Goal: Communication & Community: Answer question/provide support

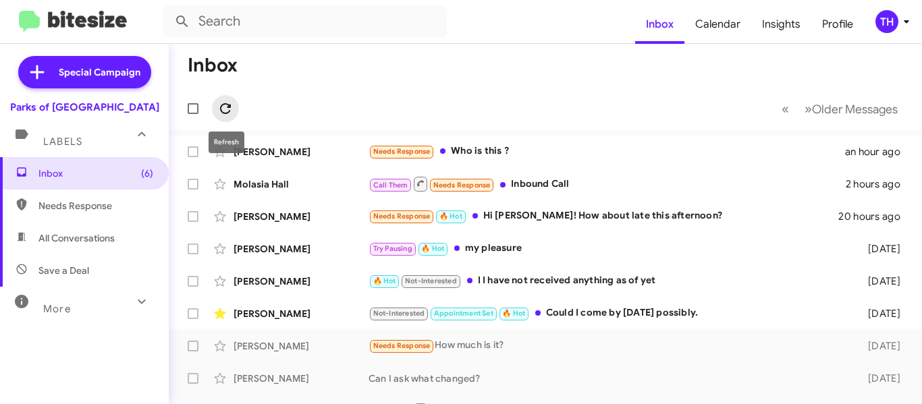
click at [220, 103] on icon at bounding box center [225, 109] width 16 height 16
click at [225, 110] on icon at bounding box center [225, 109] width 16 height 16
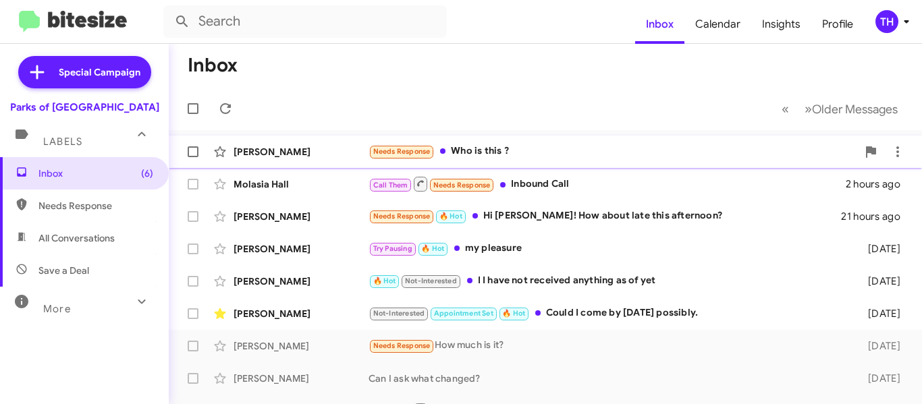
click at [516, 157] on div "Needs Response Who is this ?" at bounding box center [613, 152] width 489 height 16
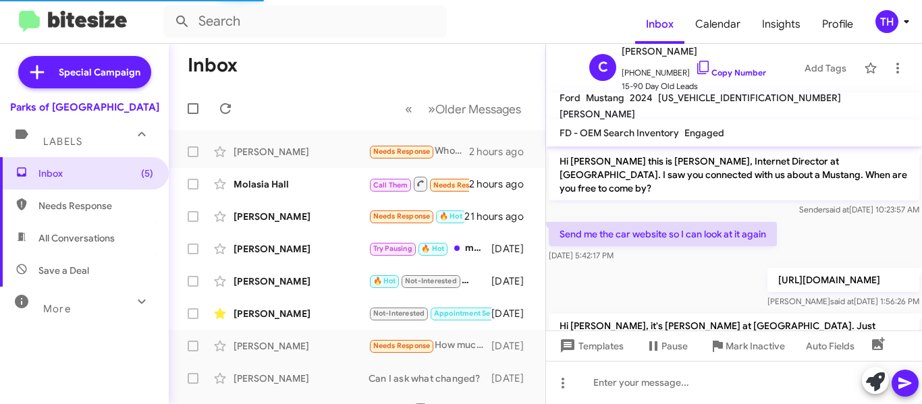
scroll to position [209, 0]
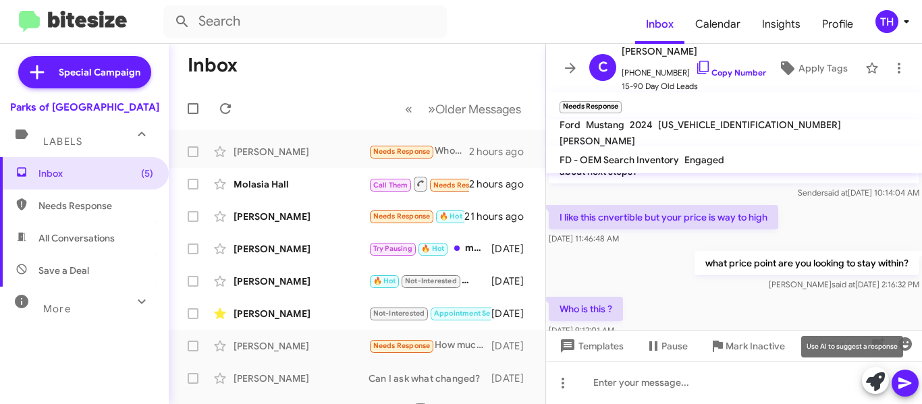
click at [874, 379] on icon at bounding box center [875, 382] width 19 height 19
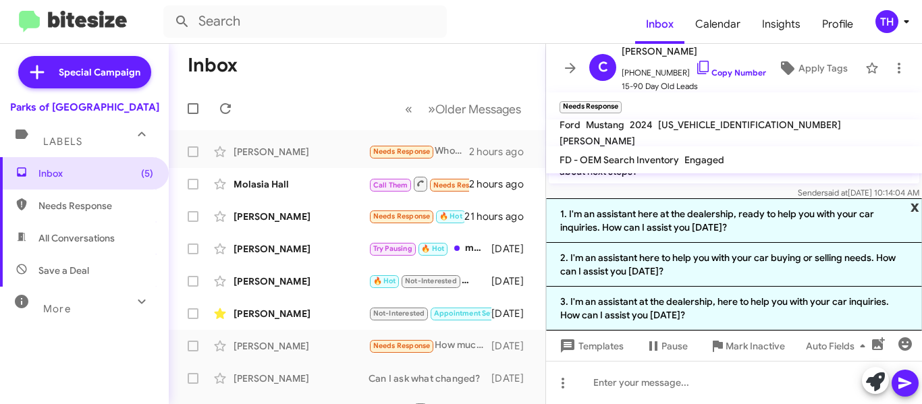
click at [911, 203] on span "x" at bounding box center [915, 206] width 9 height 16
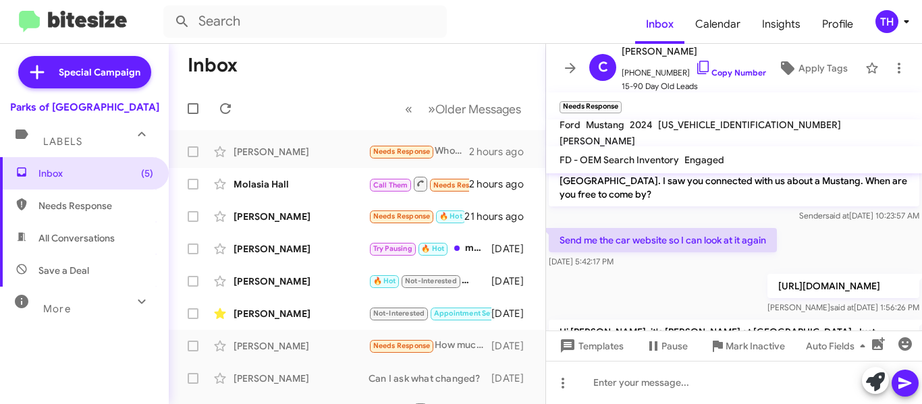
scroll to position [0, 0]
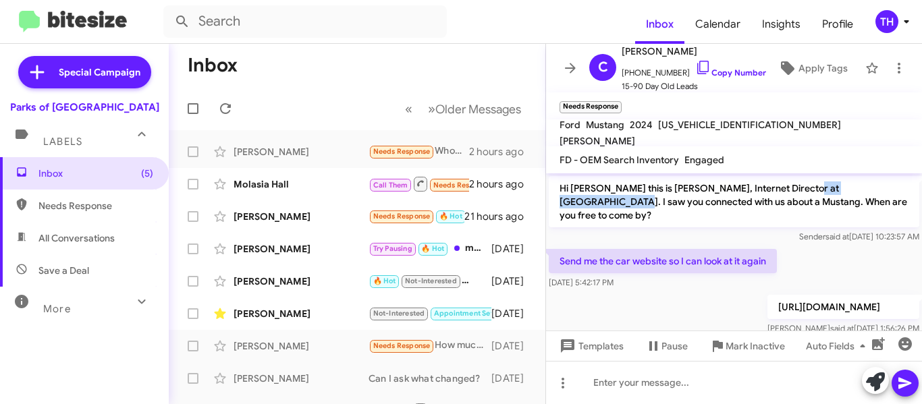
drag, startPoint x: 791, startPoint y: 190, endPoint x: 877, endPoint y: 192, distance: 85.8
click at [877, 192] on p "Hi [PERSON_NAME] this is [PERSON_NAME], Internet Director at [GEOGRAPHIC_DATA].…" at bounding box center [734, 201] width 371 height 51
copy p "Parks of [GEOGRAPHIC_DATA]"
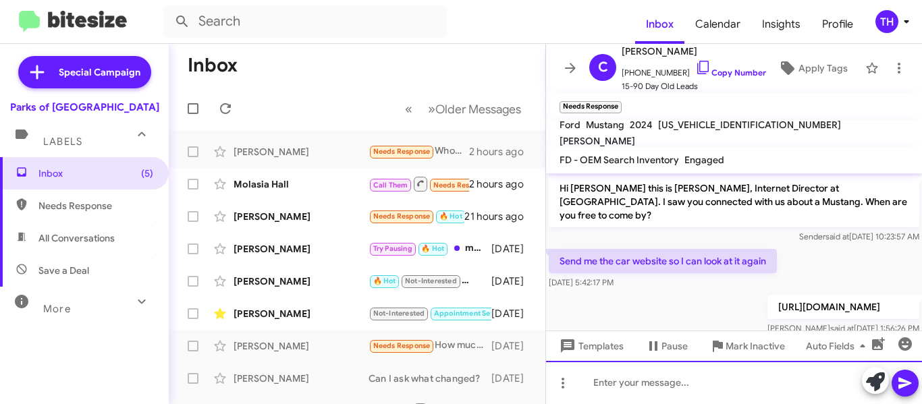
click at [659, 385] on div at bounding box center [734, 382] width 376 height 43
paste div
click at [900, 385] on icon at bounding box center [905, 383] width 13 height 11
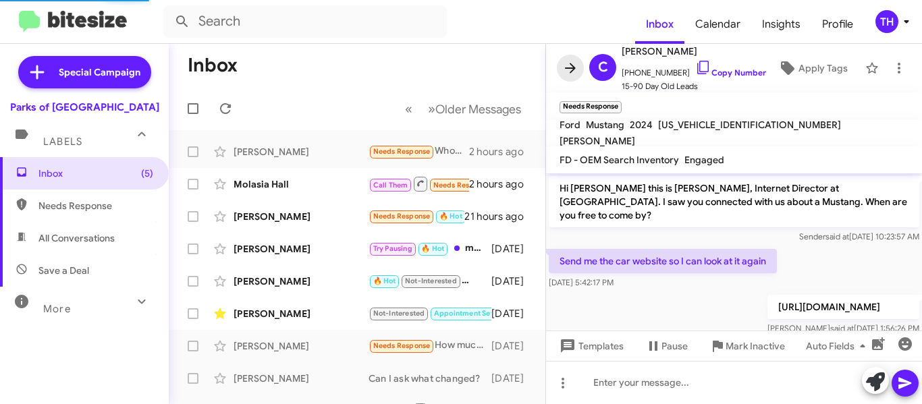
click at [577, 72] on button at bounding box center [570, 68] width 27 height 27
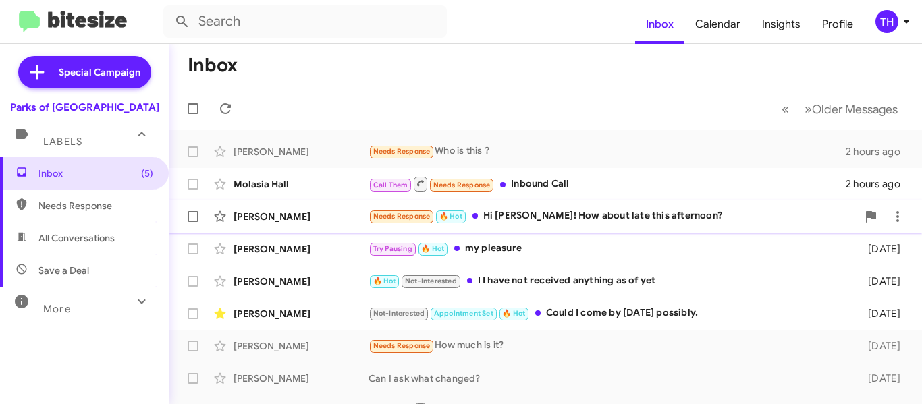
click at [338, 227] on div "[PERSON_NAME] Needs Response 🔥 Hot Hi [PERSON_NAME]! How about late this aftern…" at bounding box center [546, 216] width 732 height 27
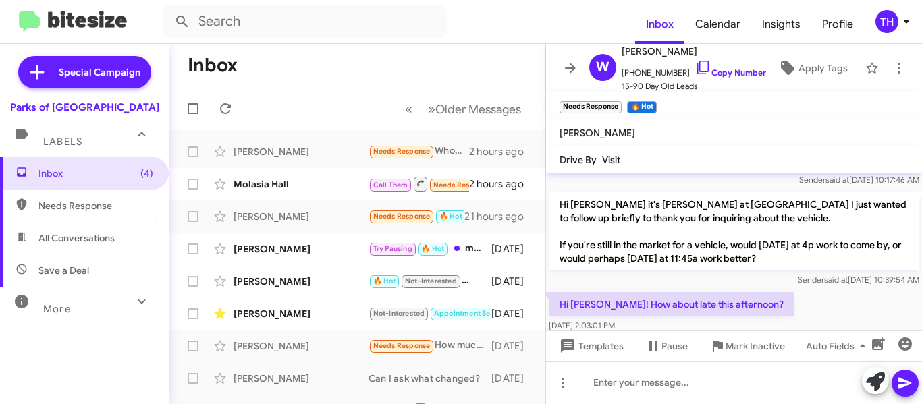
scroll to position [257, 0]
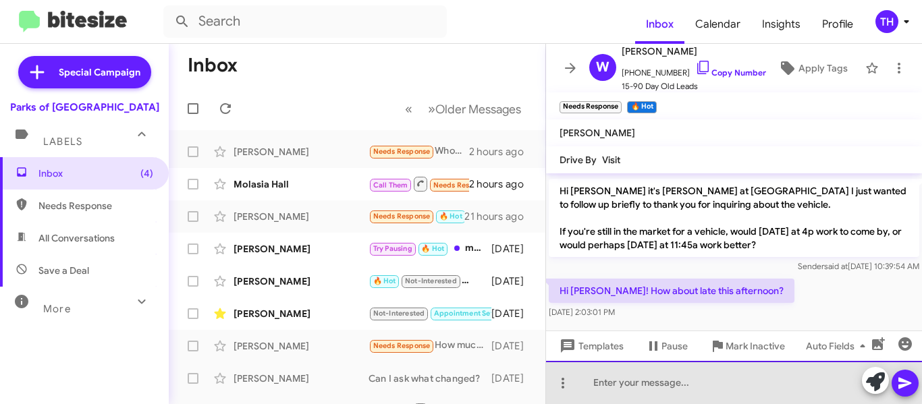
click at [642, 384] on div at bounding box center [734, 382] width 376 height 43
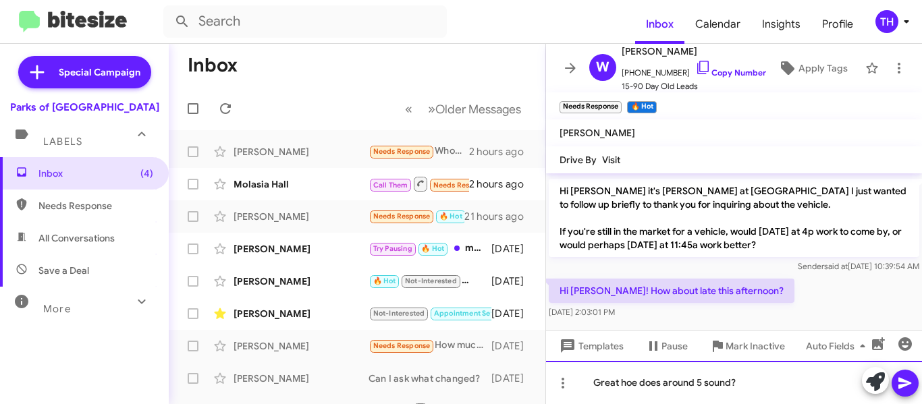
click at [633, 383] on div "Great hoe does around 5 sound?" at bounding box center [734, 382] width 376 height 43
click at [785, 396] on div "Great how does around 5 sound?" at bounding box center [734, 382] width 376 height 43
click at [896, 381] on button at bounding box center [905, 383] width 27 height 27
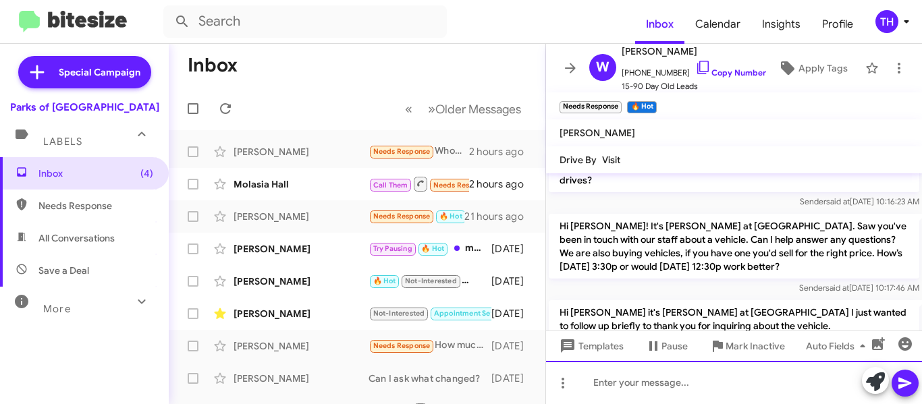
scroll to position [306, 0]
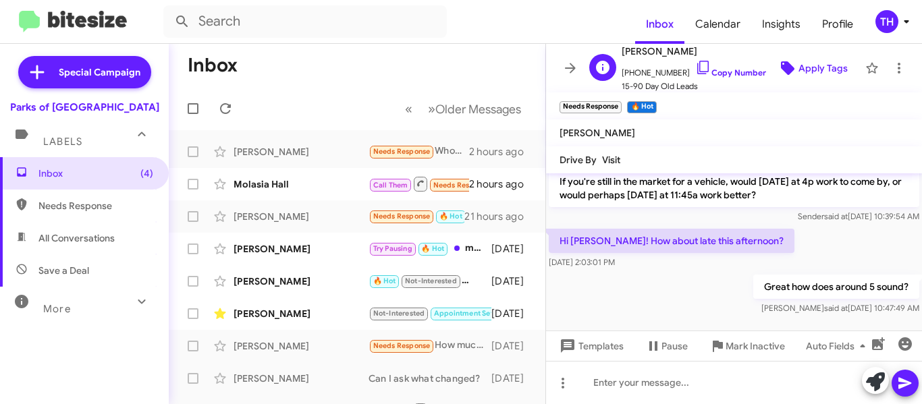
click at [809, 70] on span "Apply Tags" at bounding box center [823, 68] width 49 height 24
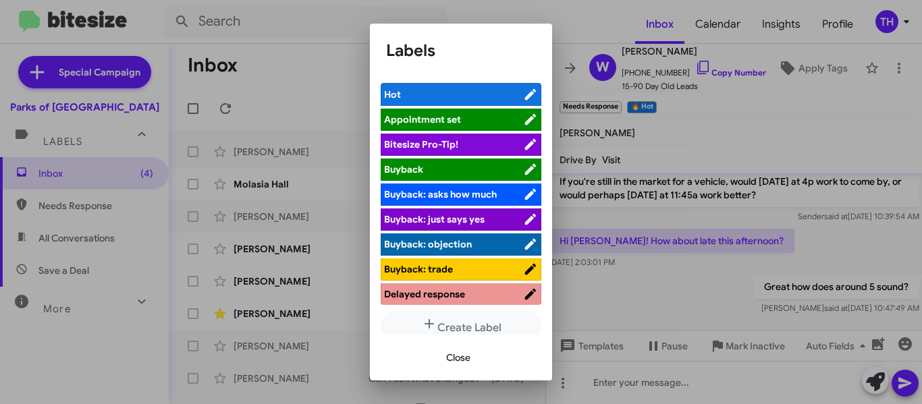
click at [442, 95] on span "Hot" at bounding box center [453, 95] width 139 height 14
click at [449, 359] on span "Close" at bounding box center [458, 358] width 24 height 24
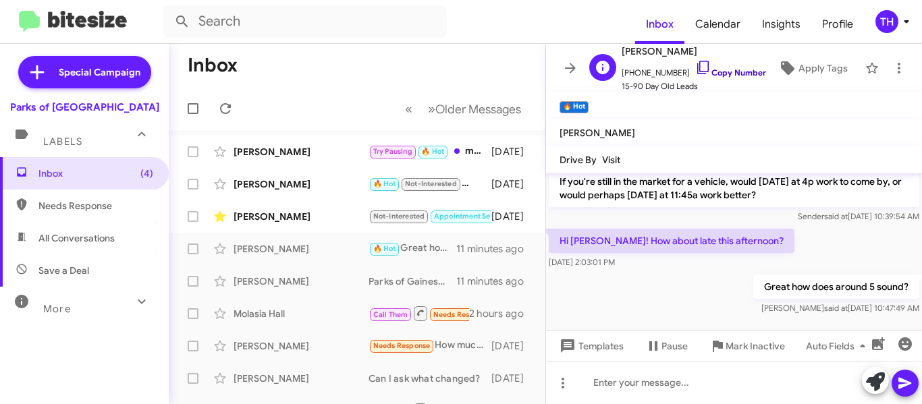
click at [699, 66] on icon at bounding box center [703, 67] width 16 height 16
click at [566, 68] on icon at bounding box center [570, 68] width 11 height 10
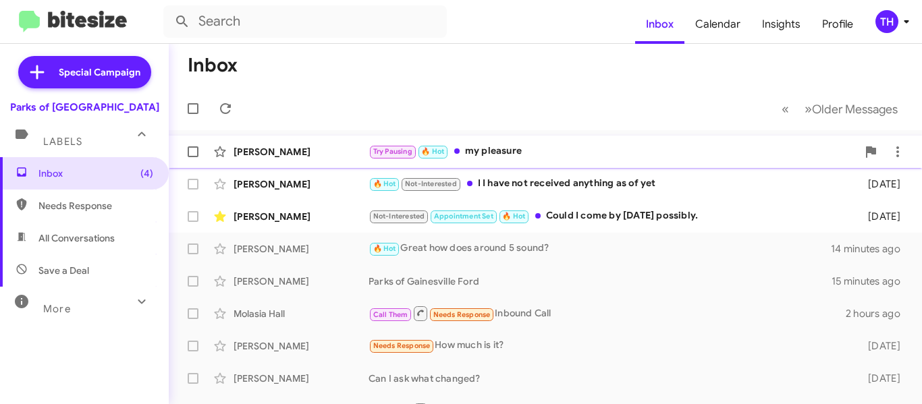
click at [567, 150] on div "Try Pausing 🔥 Hot my pleasure" at bounding box center [613, 152] width 489 height 16
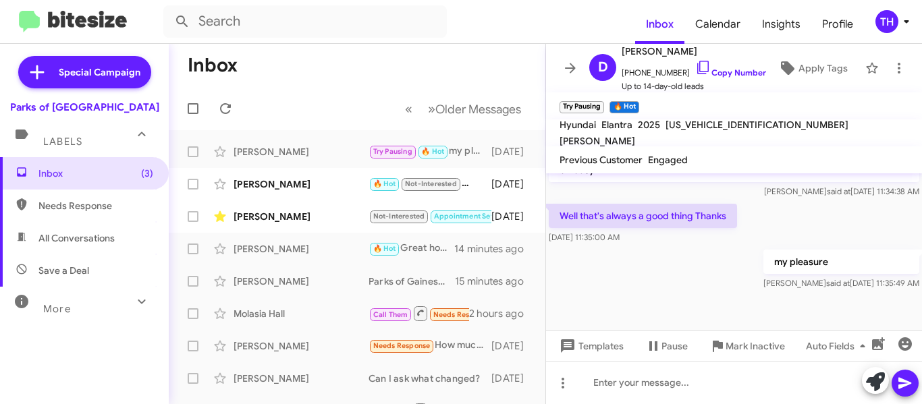
scroll to position [790, 0]
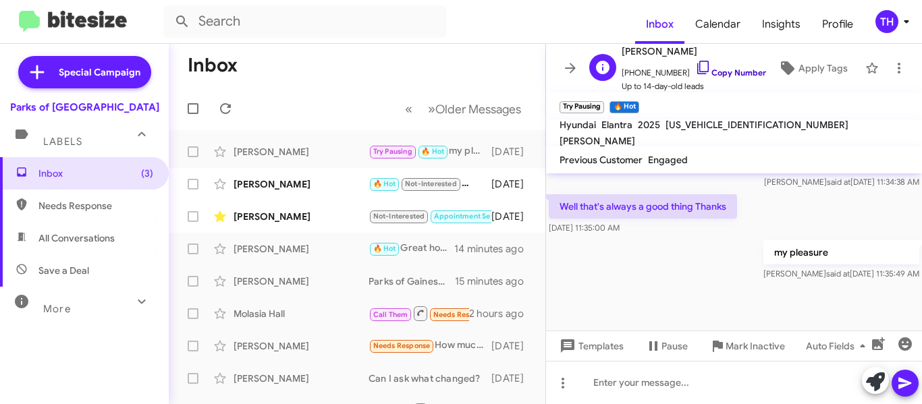
drag, startPoint x: 714, startPoint y: 69, endPoint x: 703, endPoint y: 69, distance: 10.1
click at [714, 69] on link "Copy Number" at bounding box center [730, 73] width 71 height 10
click at [573, 68] on icon at bounding box center [570, 68] width 11 height 10
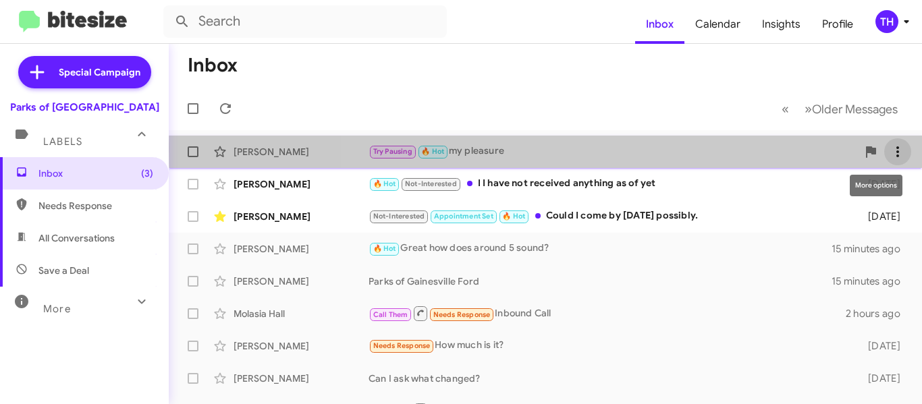
click at [897, 148] on icon at bounding box center [898, 151] width 3 height 11
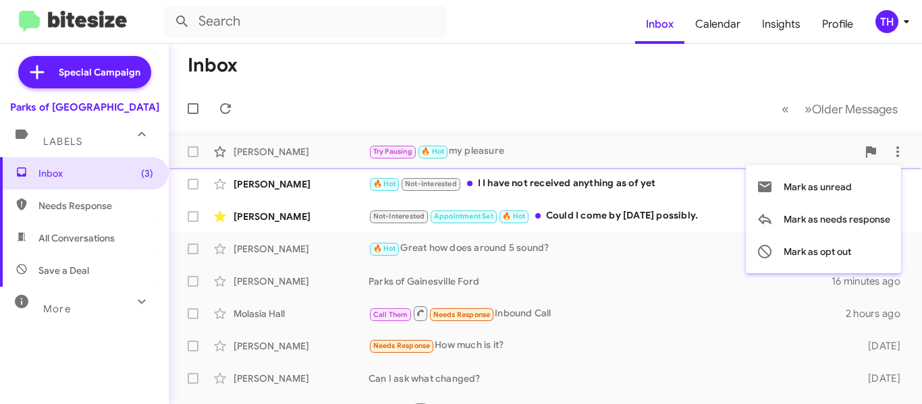
click at [429, 67] on div at bounding box center [461, 202] width 922 height 404
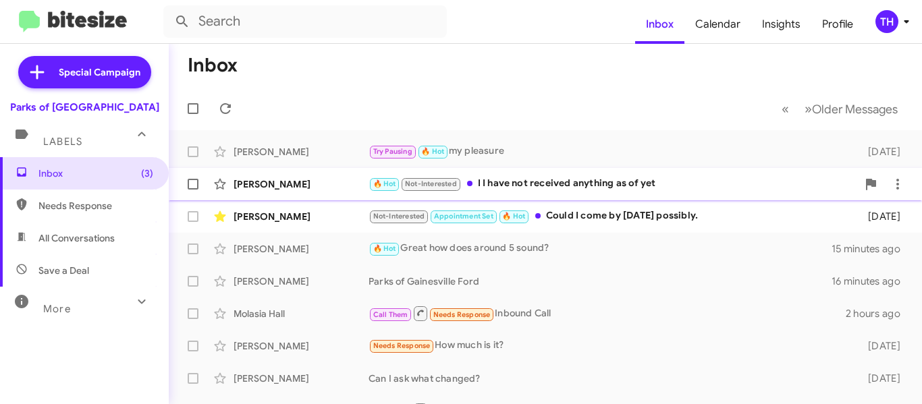
click at [572, 186] on div "🔥 Hot Not-Interested I I have not received anything as of yet" at bounding box center [613, 184] width 489 height 16
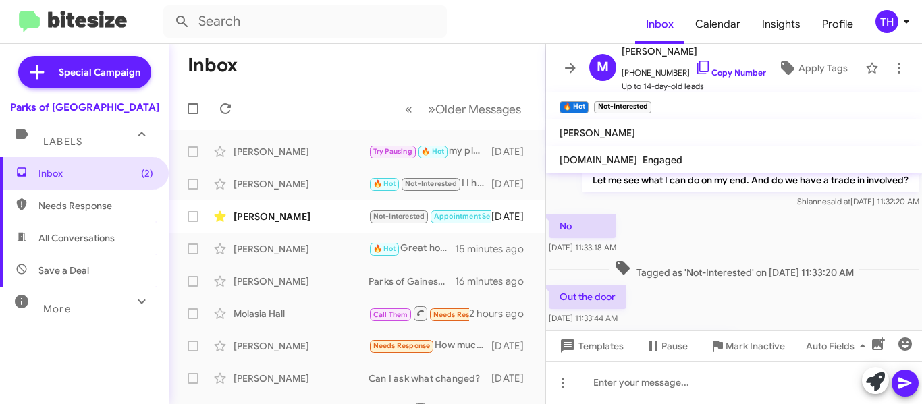
scroll to position [301, 0]
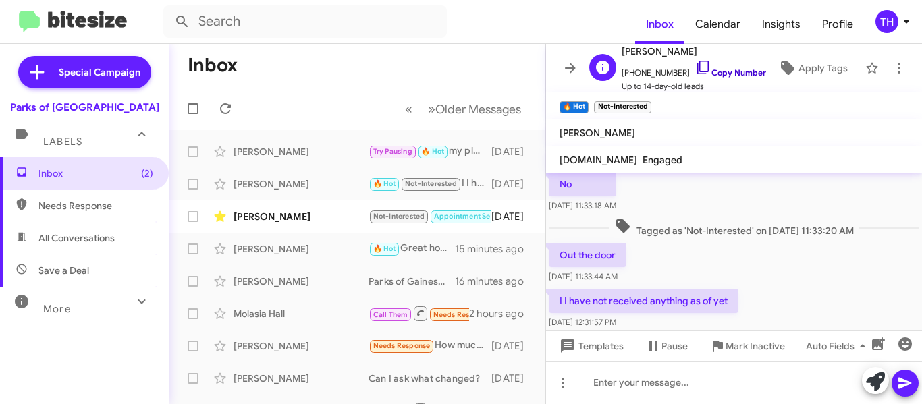
click at [701, 68] on link "Copy Number" at bounding box center [730, 73] width 71 height 10
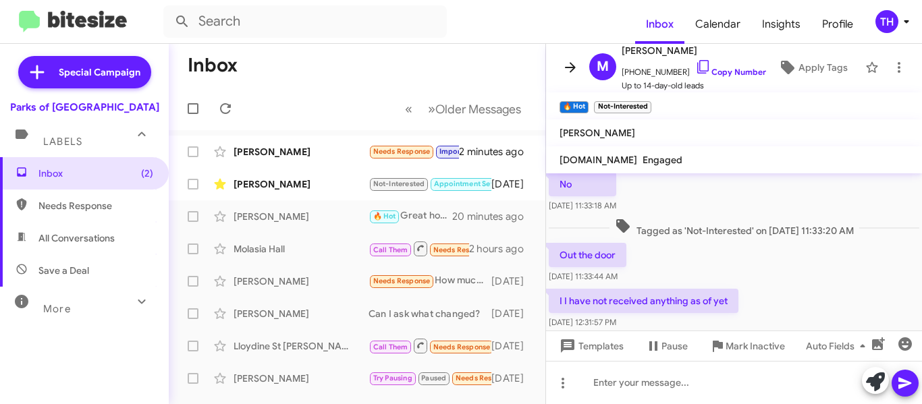
click at [570, 59] on icon at bounding box center [570, 67] width 16 height 16
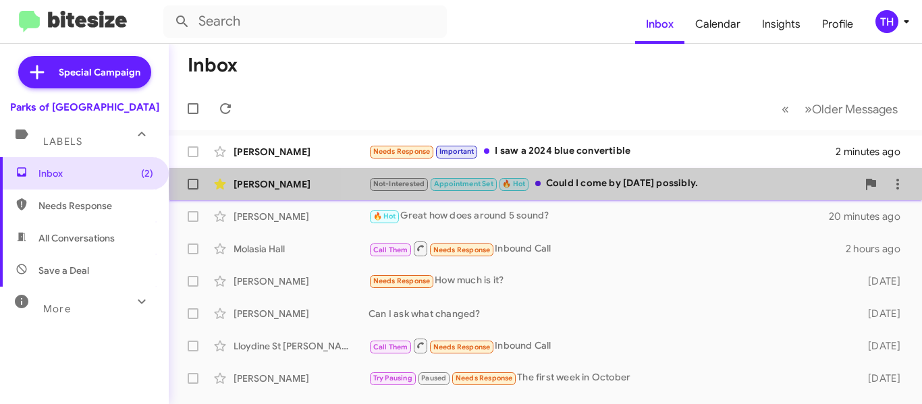
click at [643, 186] on div "Not-Interested Appointment Set 🔥 Hot Could I come by [DATE] possibly." at bounding box center [613, 184] width 489 height 16
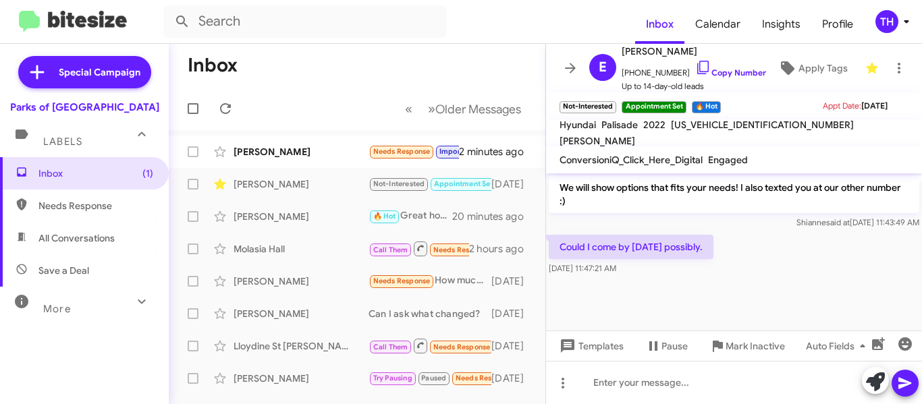
scroll to position [723, 0]
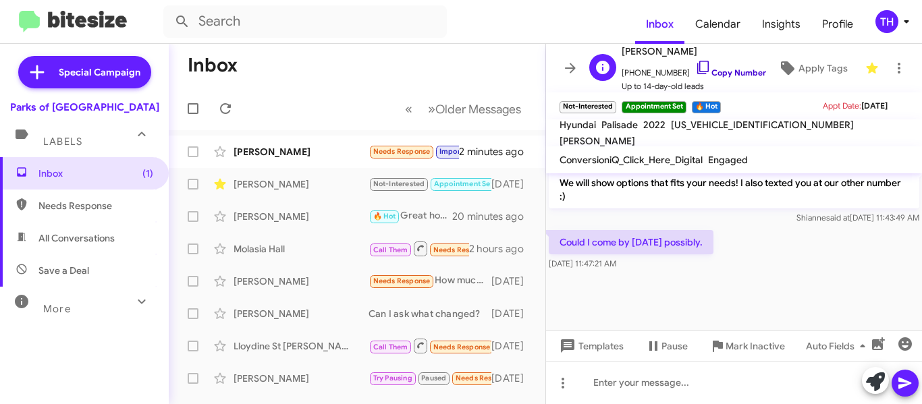
click at [718, 70] on link "Copy Number" at bounding box center [730, 73] width 71 height 10
click at [570, 72] on icon at bounding box center [570, 68] width 16 height 16
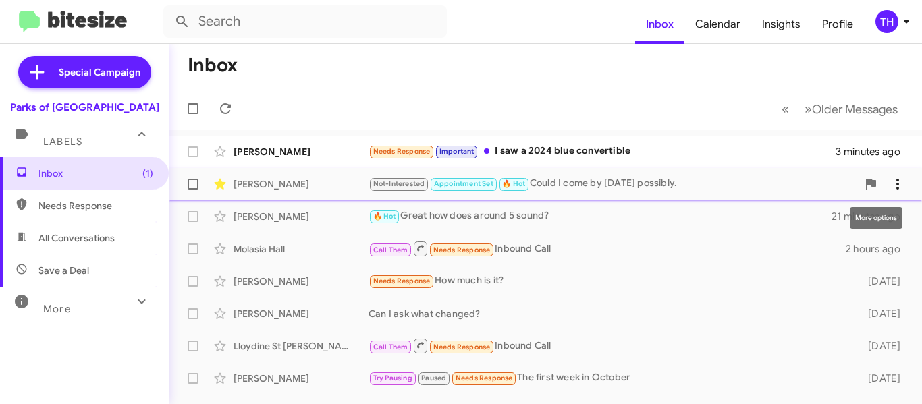
click at [897, 185] on icon at bounding box center [898, 184] width 3 height 11
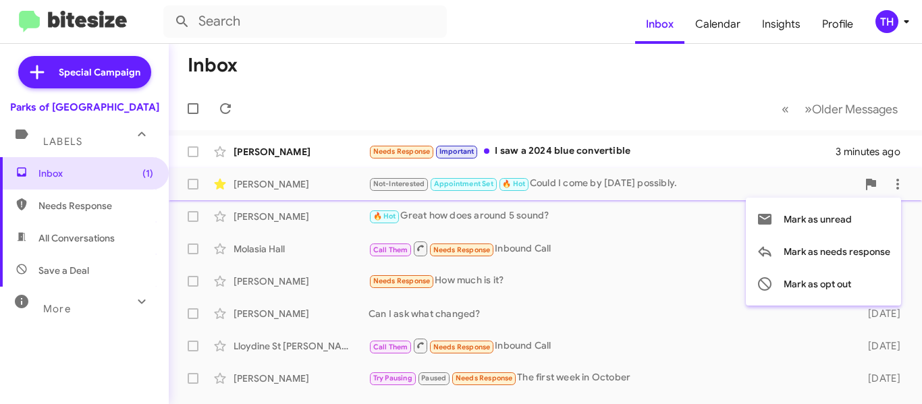
click at [575, 82] on div at bounding box center [461, 202] width 922 height 404
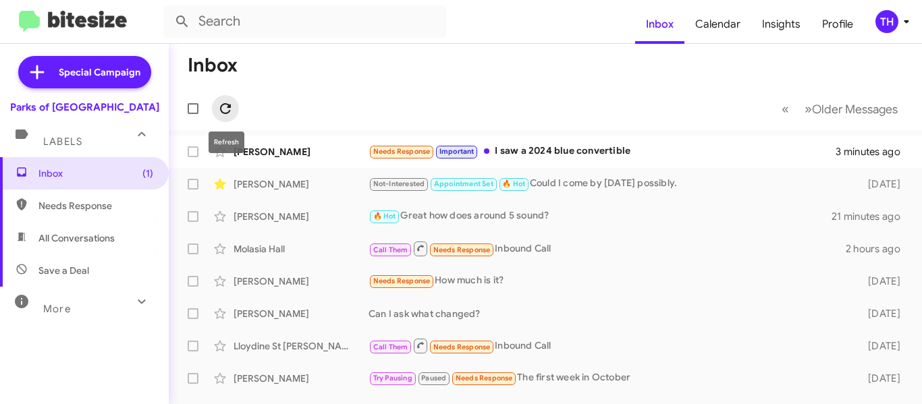
click at [227, 107] on icon at bounding box center [225, 109] width 16 height 16
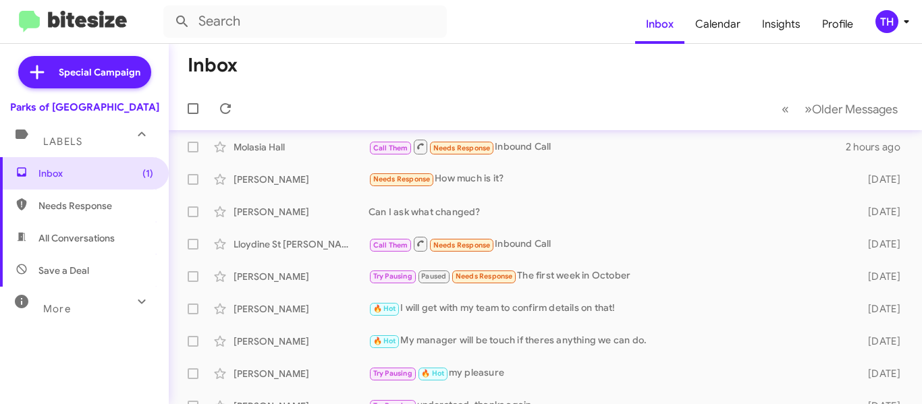
scroll to position [68, 0]
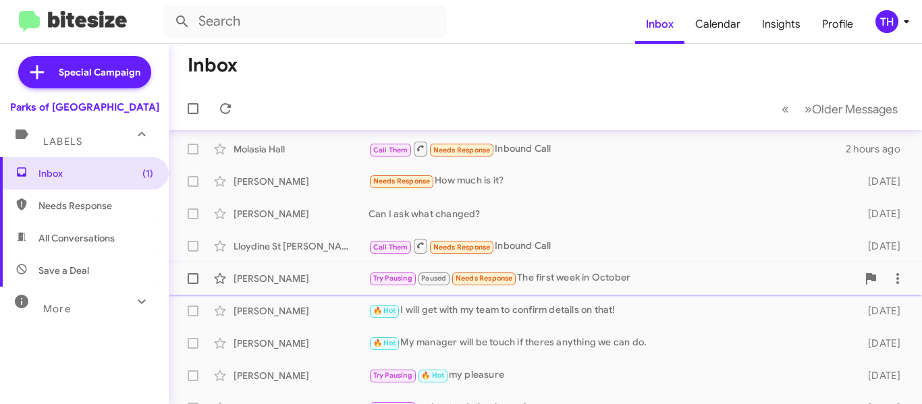
click at [344, 276] on div "[PERSON_NAME]" at bounding box center [301, 279] width 135 height 14
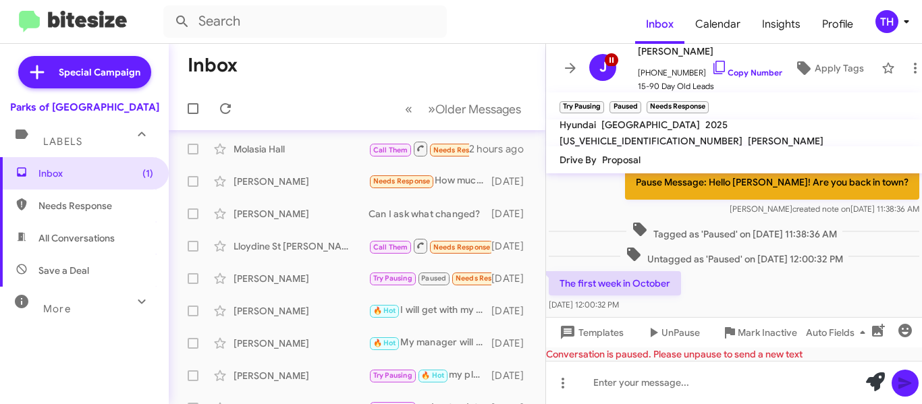
scroll to position [597, 0]
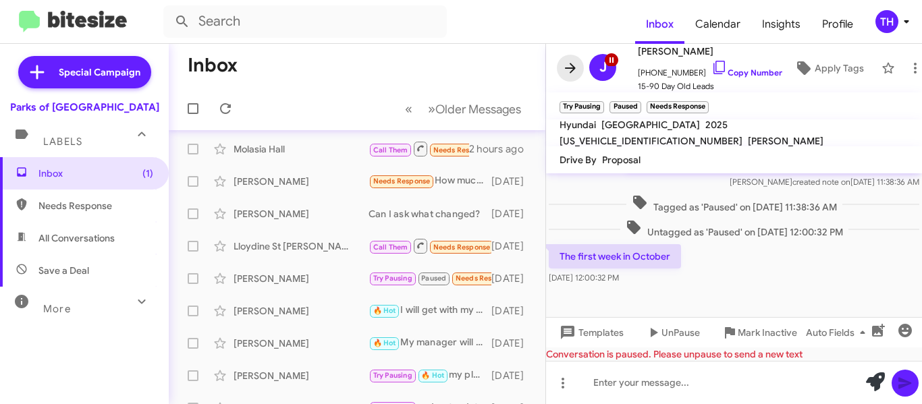
click at [568, 63] on icon at bounding box center [570, 68] width 11 height 10
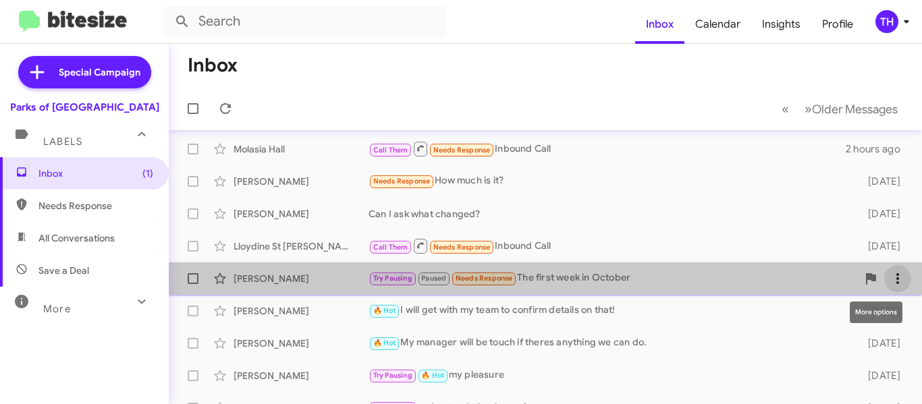
click at [892, 277] on icon at bounding box center [898, 279] width 16 height 16
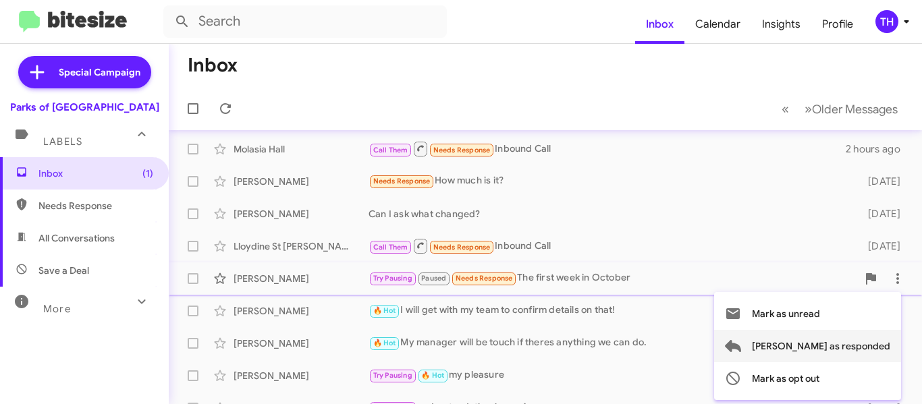
click at [851, 341] on span "[PERSON_NAME] as responded" at bounding box center [821, 346] width 138 height 32
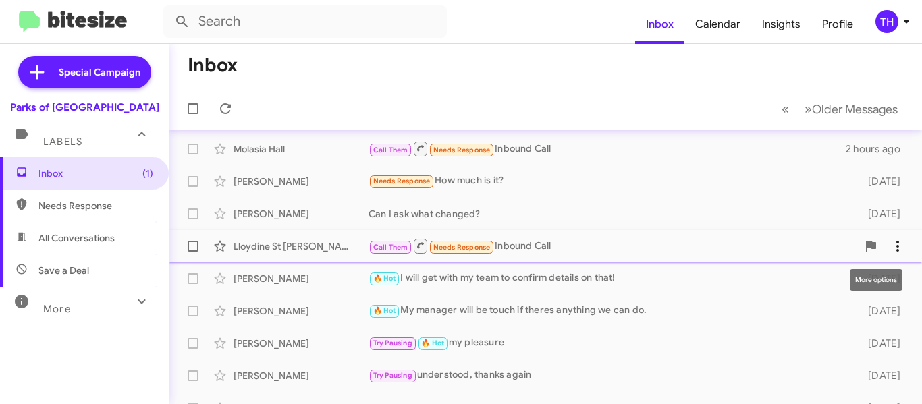
click at [890, 243] on icon at bounding box center [898, 246] width 16 height 16
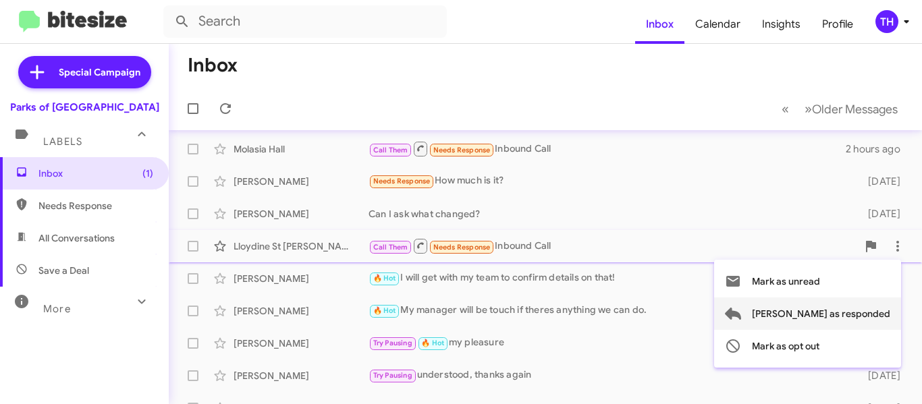
click at [829, 309] on span "[PERSON_NAME] as responded" at bounding box center [821, 314] width 138 height 32
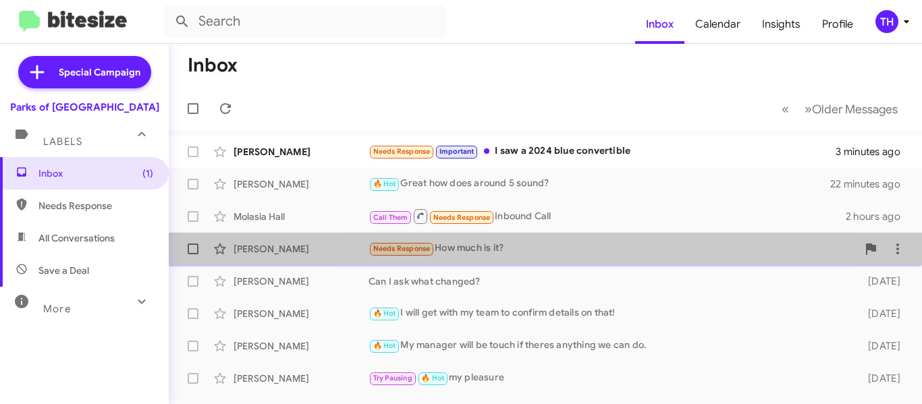
click at [577, 255] on div "Needs Response How much is it?" at bounding box center [613, 249] width 489 height 16
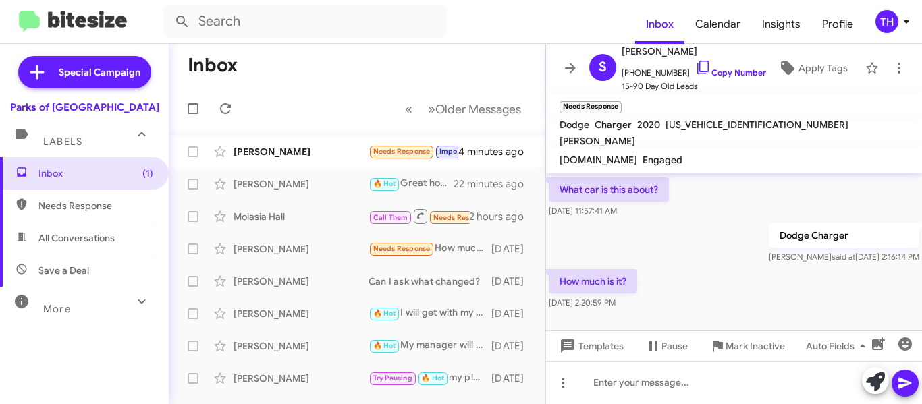
scroll to position [425, 0]
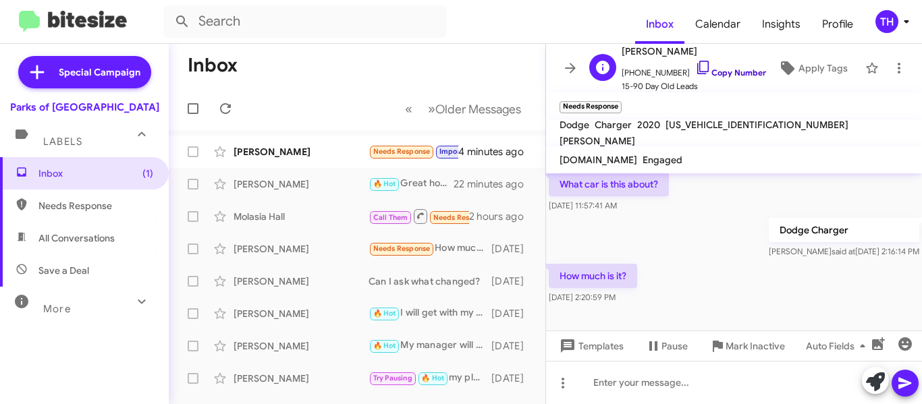
click at [695, 69] on icon at bounding box center [703, 67] width 16 height 16
click at [635, 385] on div at bounding box center [734, 382] width 376 height 43
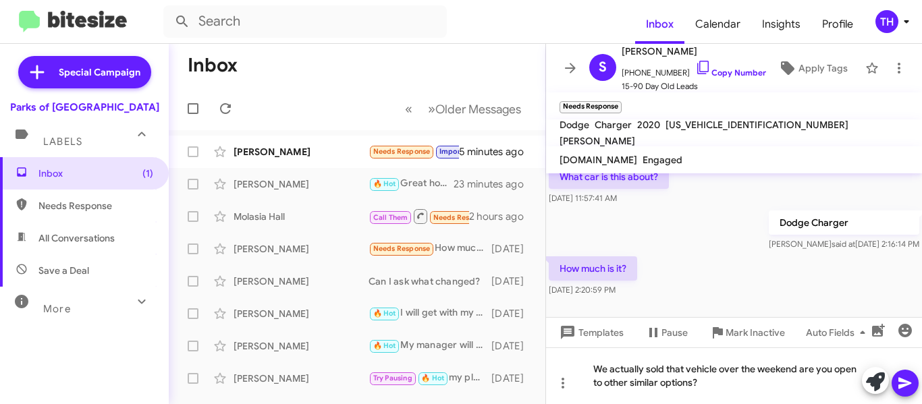
click at [730, 381] on mat-tooltip-component "Mark Inactive" at bounding box center [747, 365] width 72 height 41
click at [897, 380] on button at bounding box center [905, 383] width 27 height 27
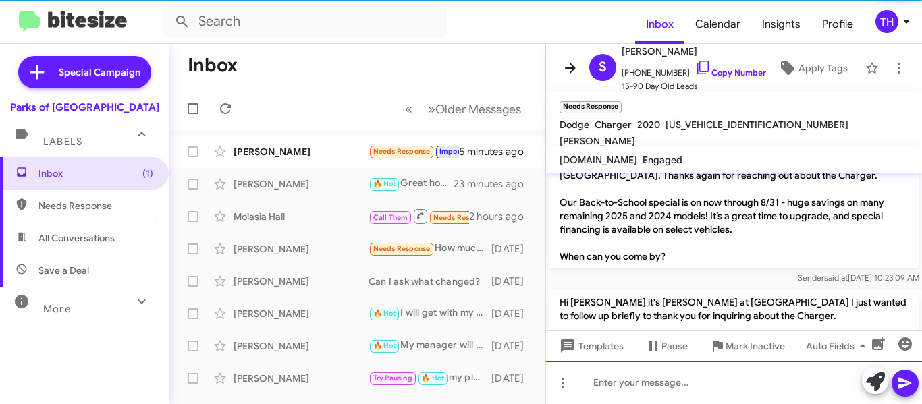
scroll to position [400, 0]
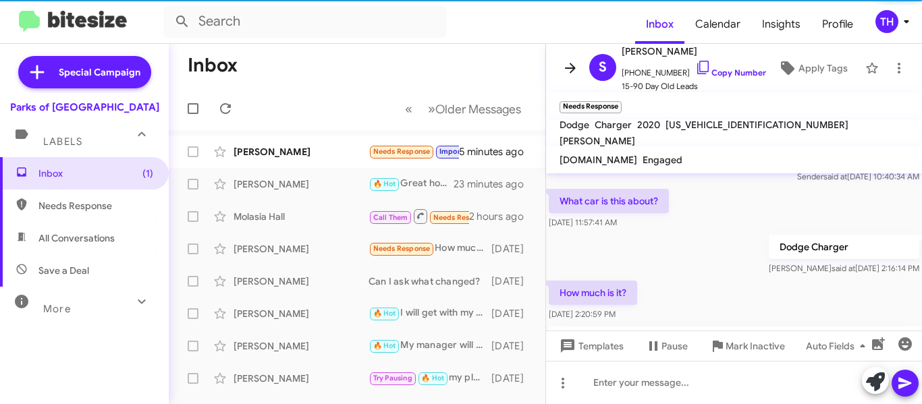
click at [575, 74] on icon at bounding box center [570, 68] width 16 height 16
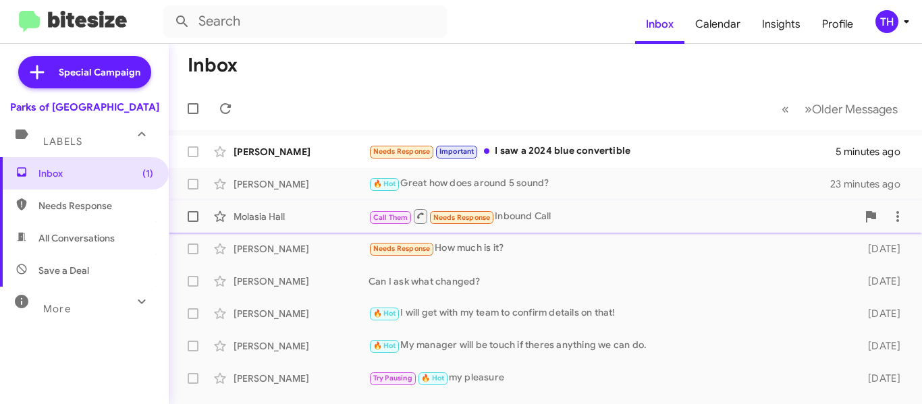
click at [629, 221] on div "Call Them Needs Response Inbound Call" at bounding box center [613, 216] width 489 height 17
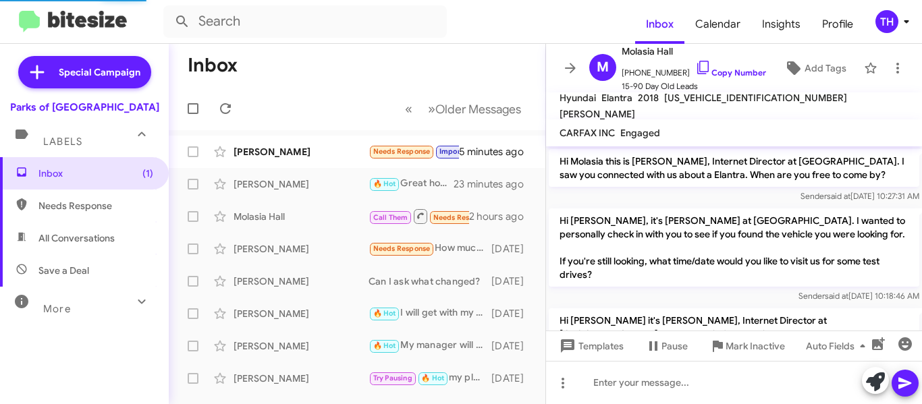
scroll to position [262, 0]
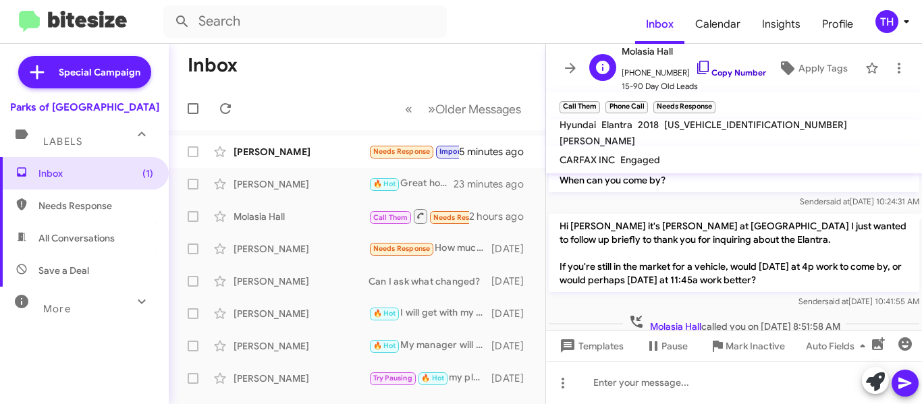
click at [695, 65] on icon at bounding box center [703, 67] width 16 height 16
click at [574, 70] on icon at bounding box center [570, 68] width 11 height 10
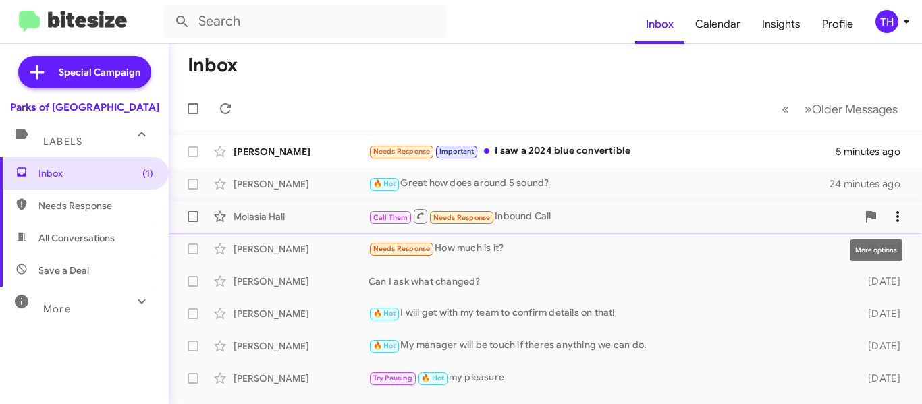
click at [890, 221] on icon at bounding box center [898, 217] width 16 height 16
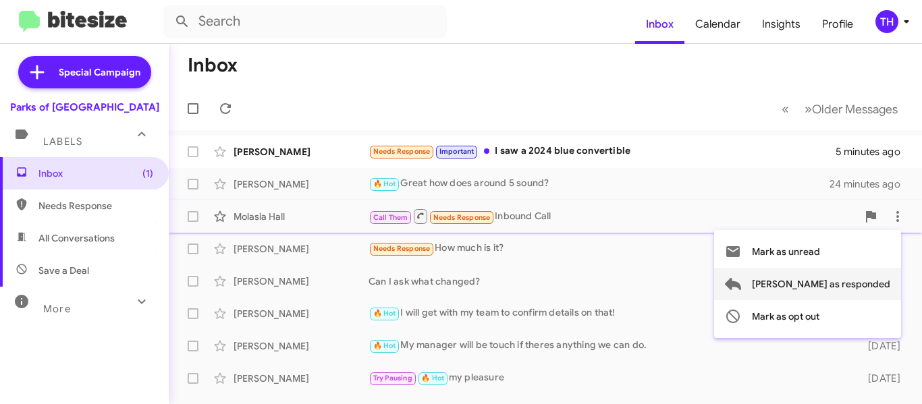
click at [823, 289] on span "[PERSON_NAME] as responded" at bounding box center [821, 284] width 138 height 32
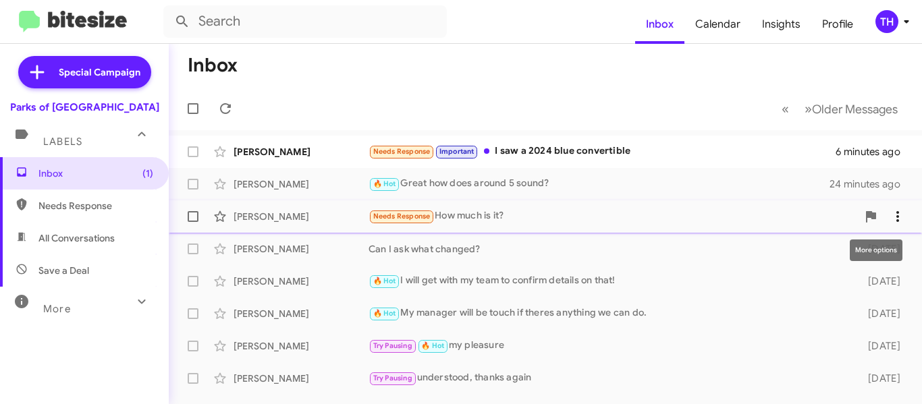
click at [891, 220] on icon at bounding box center [898, 217] width 16 height 16
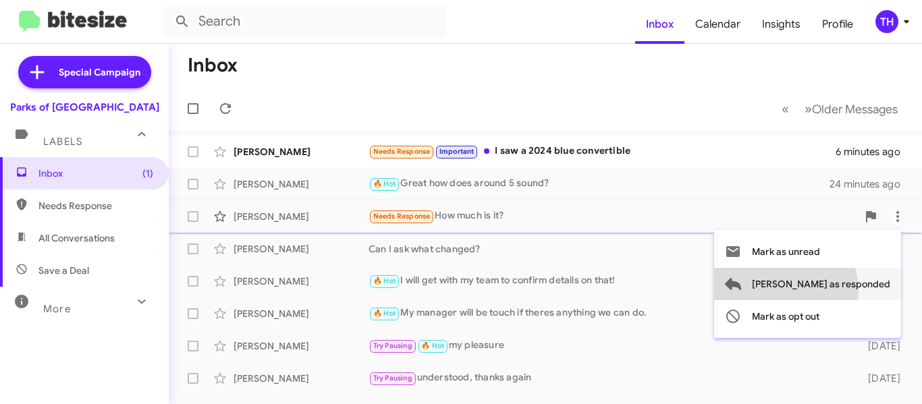
click at [839, 290] on span "[PERSON_NAME] as responded" at bounding box center [821, 284] width 138 height 32
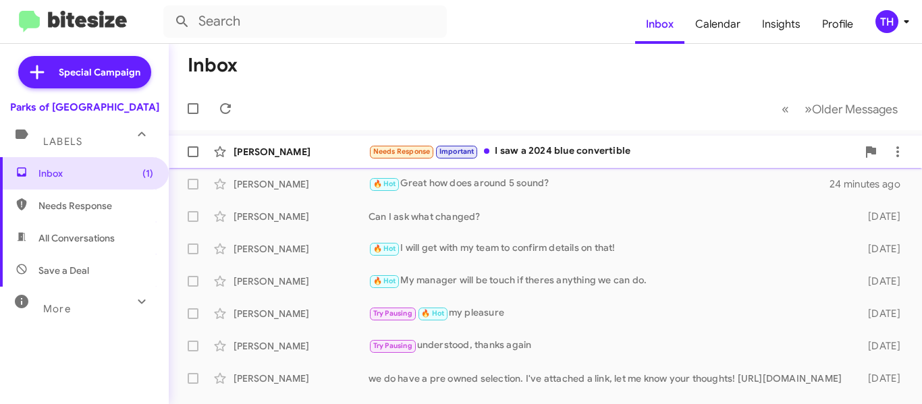
click at [666, 161] on div "[PERSON_NAME] Needs Response Important I saw a 2024 blue convertible 6 minutes …" at bounding box center [546, 151] width 732 height 27
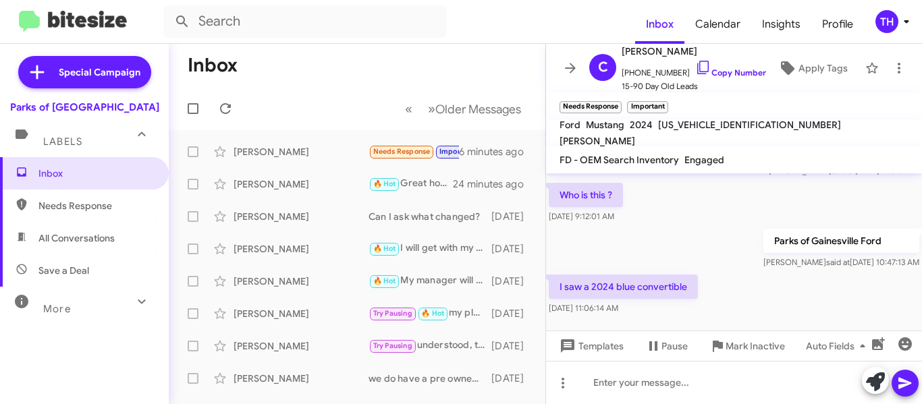
scroll to position [336, 0]
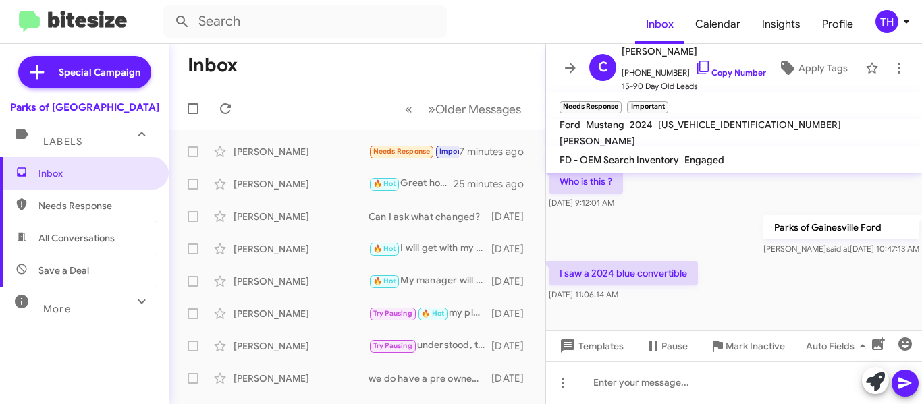
click at [721, 131] on span "[US_VEHICLE_IDENTIFICATION_NUMBER]" at bounding box center [749, 125] width 183 height 12
click at [720, 131] on span "[US_VEHICLE_IDENTIFICATION_NUMBER]" at bounding box center [749, 125] width 183 height 12
copy span "[US_VEHICLE_IDENTIFICATION_NUMBER]"
click at [701, 68] on link "Copy Number" at bounding box center [730, 73] width 71 height 10
copy span "[US_VEHICLE_IDENTIFICATION_NUMBER]"
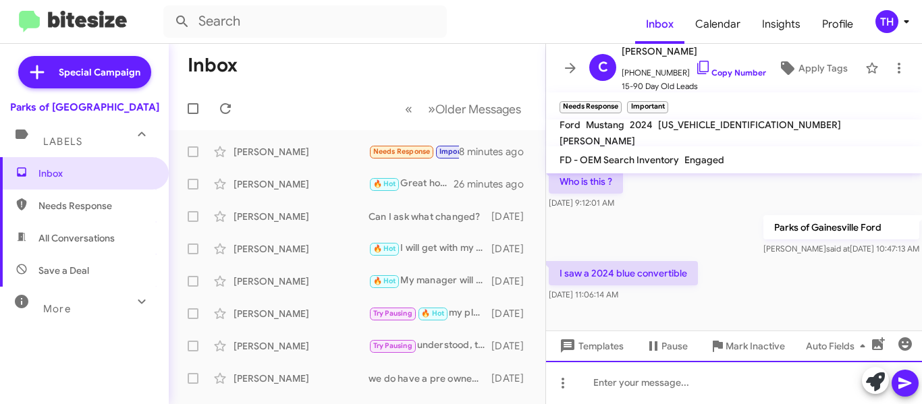
click at [602, 382] on div at bounding box center [734, 382] width 376 height 43
click at [739, 381] on div "Was it the 2024 GT premium?" at bounding box center [734, 382] width 376 height 43
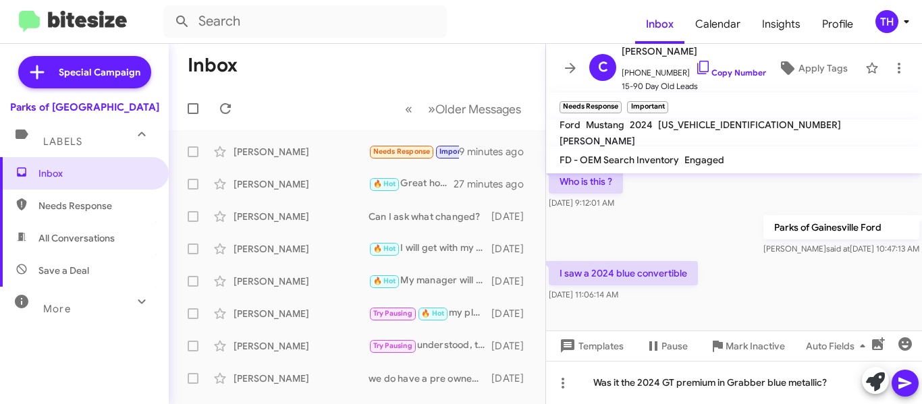
click at [898, 385] on icon at bounding box center [905, 383] width 16 height 16
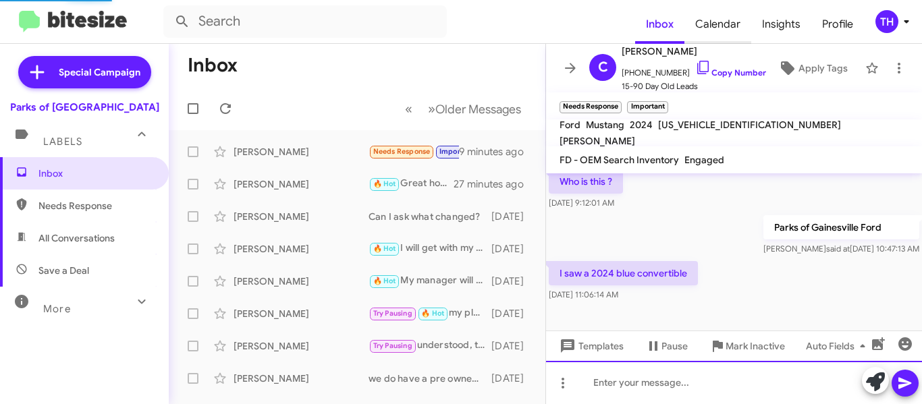
scroll to position [0, 0]
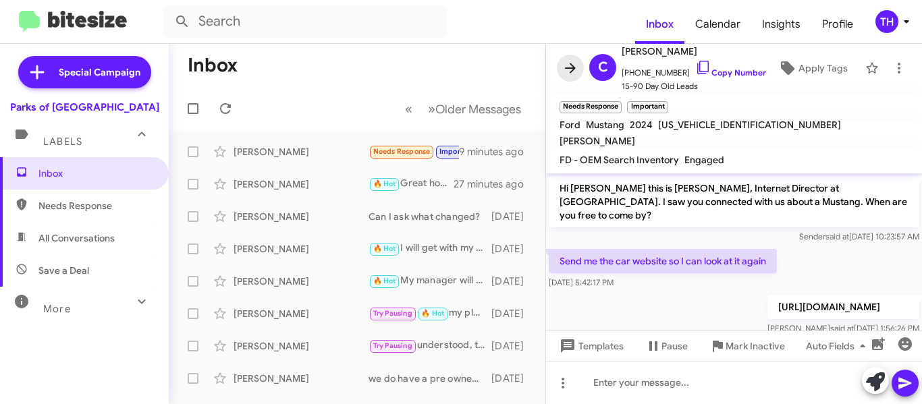
click at [572, 61] on icon at bounding box center [570, 68] width 16 height 16
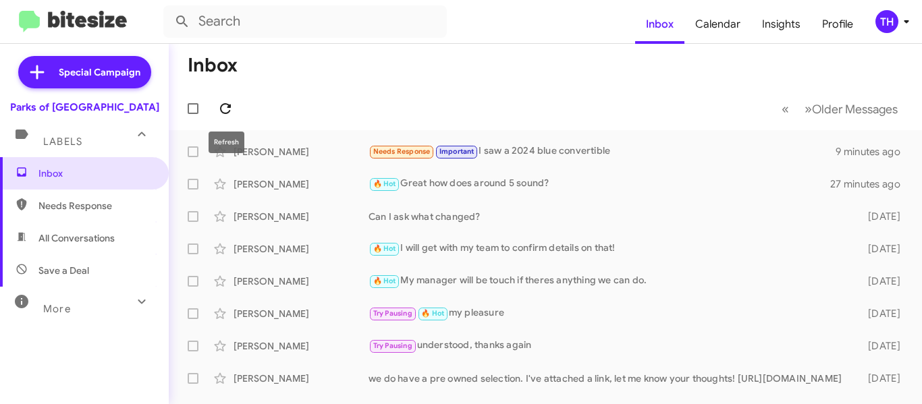
click at [227, 105] on icon at bounding box center [225, 108] width 11 height 11
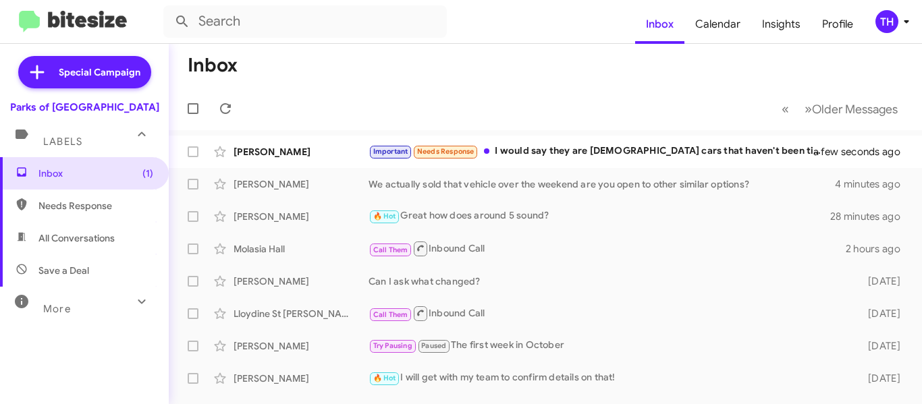
click at [459, 69] on mat-toolbar-row "Inbox" at bounding box center [545, 65] width 753 height 43
click at [229, 106] on icon at bounding box center [225, 108] width 11 height 11
click at [625, 146] on div "Important Needs Response Call Them If you want I have a couple of minutes you c…" at bounding box center [613, 152] width 489 height 16
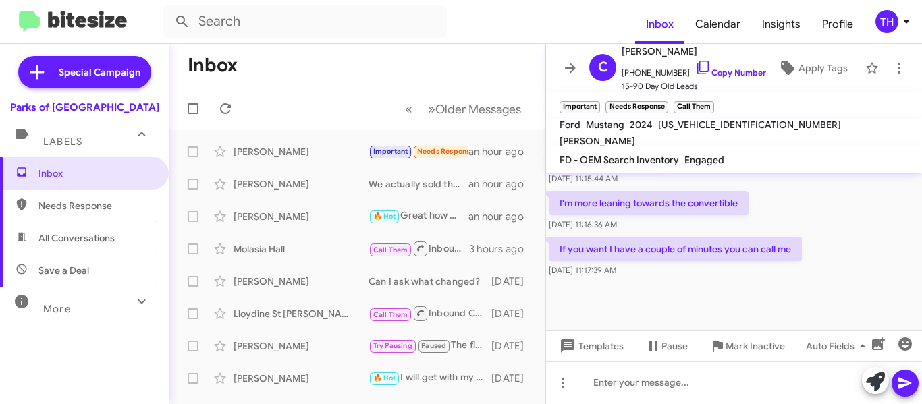
scroll to position [638, 0]
click at [662, 385] on div at bounding box center [734, 382] width 376 height 43
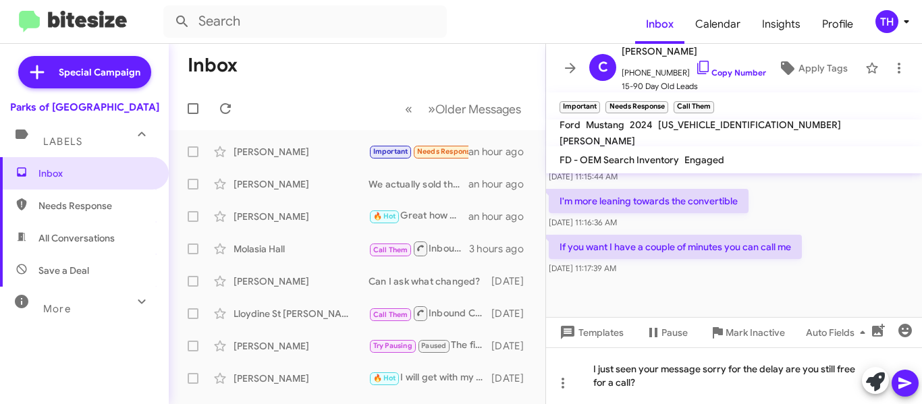
click at [901, 385] on icon at bounding box center [905, 383] width 13 height 11
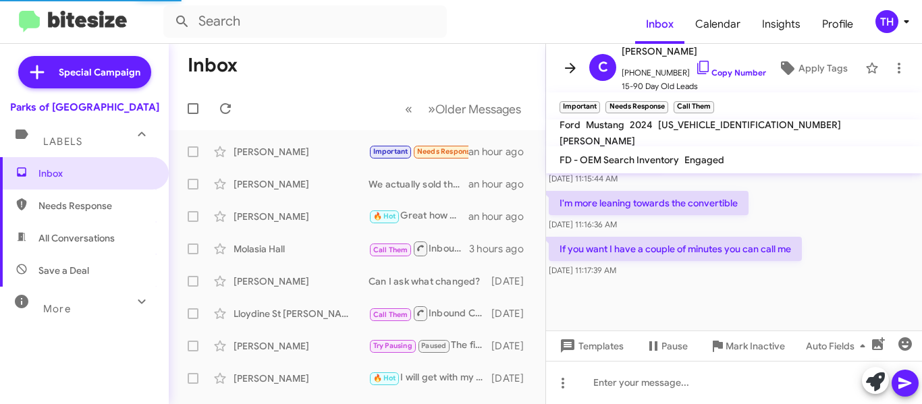
click at [574, 70] on icon at bounding box center [570, 68] width 16 height 16
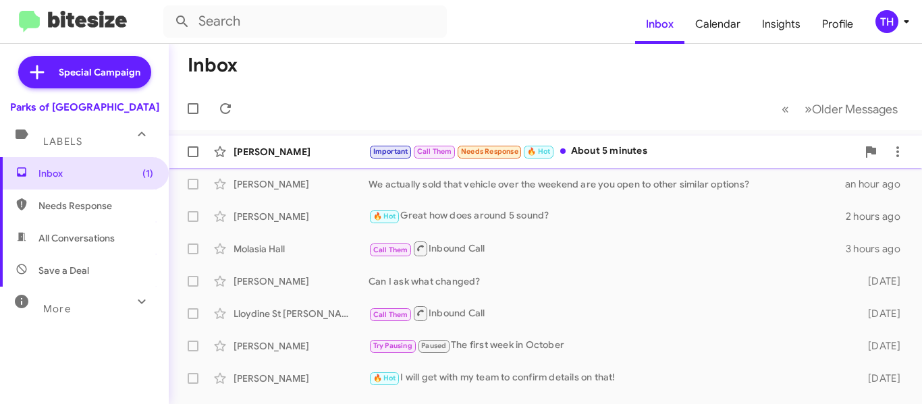
click at [686, 149] on div "Important Call Them Needs Response 🔥 Hot About 5 minutes" at bounding box center [613, 152] width 489 height 16
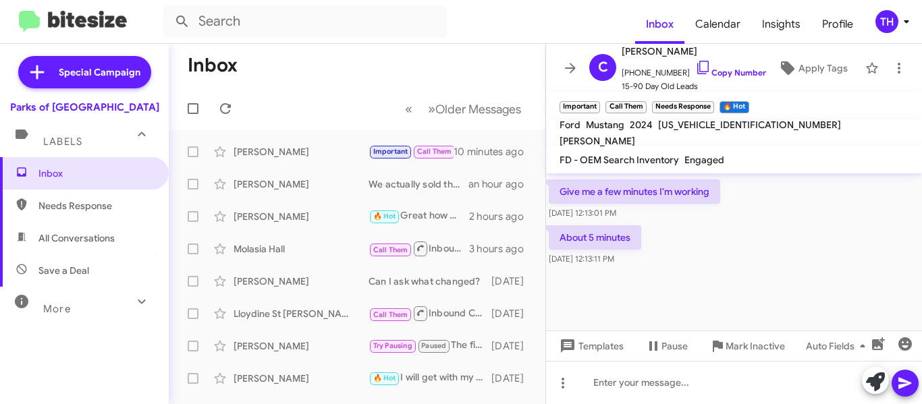
scroll to position [839, 0]
click at [572, 66] on icon at bounding box center [570, 68] width 11 height 10
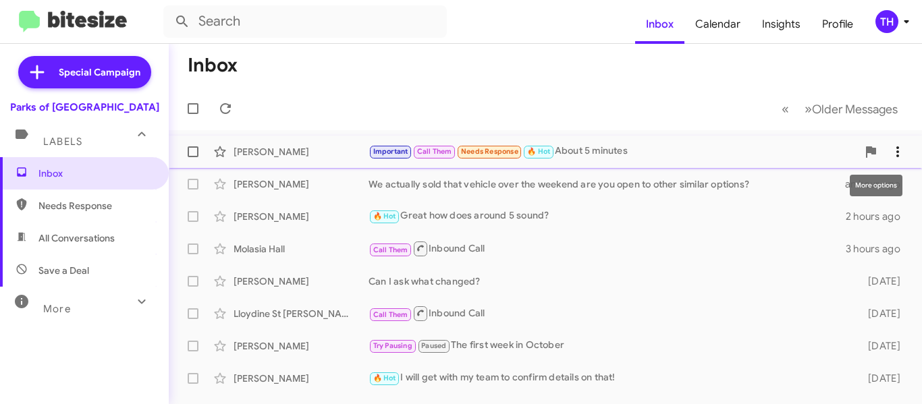
click at [891, 154] on icon at bounding box center [898, 152] width 16 height 16
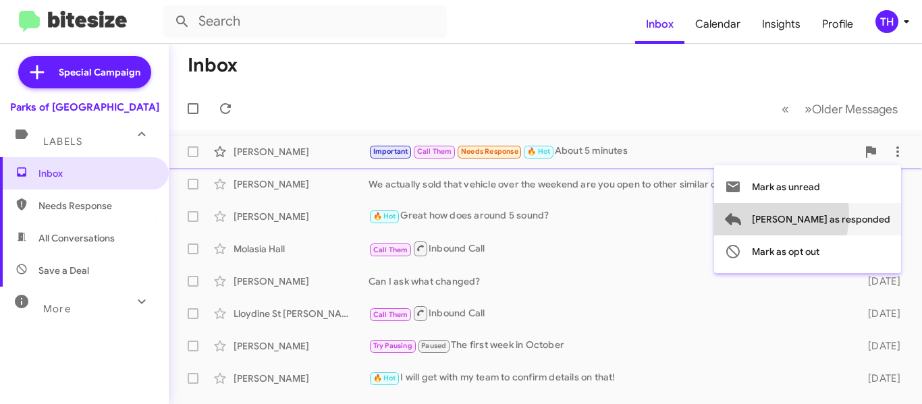
click at [807, 215] on span "[PERSON_NAME] as responded" at bounding box center [821, 219] width 138 height 32
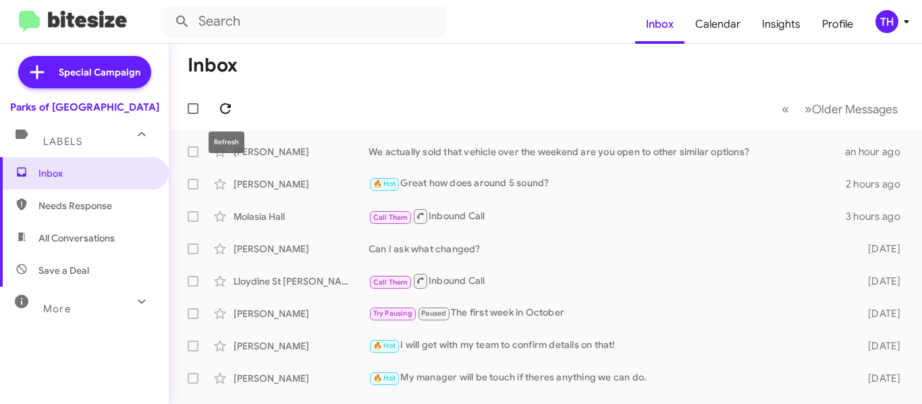
click at [230, 105] on icon at bounding box center [225, 108] width 11 height 11
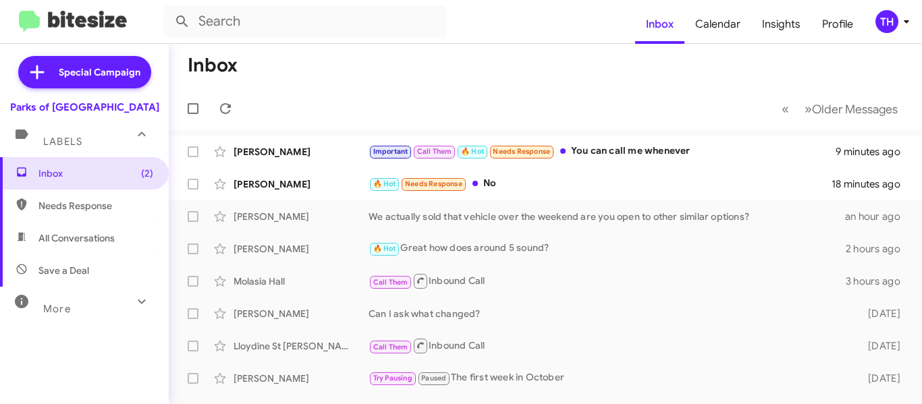
click at [556, 65] on mat-toolbar-row "Inbox" at bounding box center [545, 65] width 753 height 43
click at [602, 65] on mat-toolbar-row "Inbox" at bounding box center [545, 65] width 753 height 43
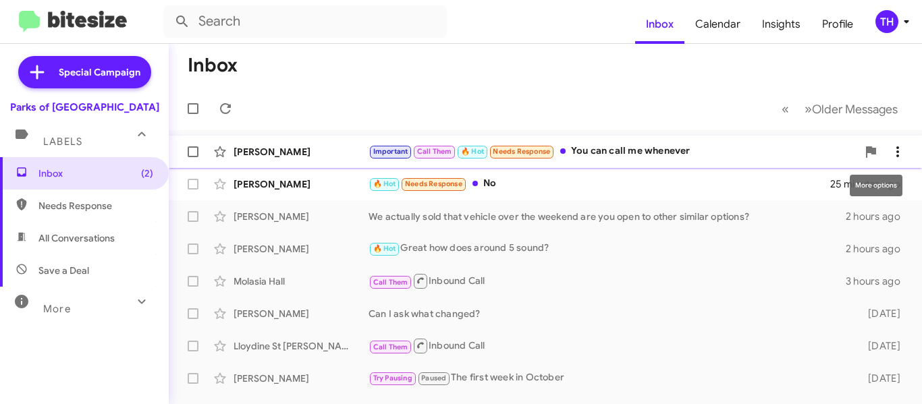
click at [890, 153] on icon at bounding box center [898, 152] width 16 height 16
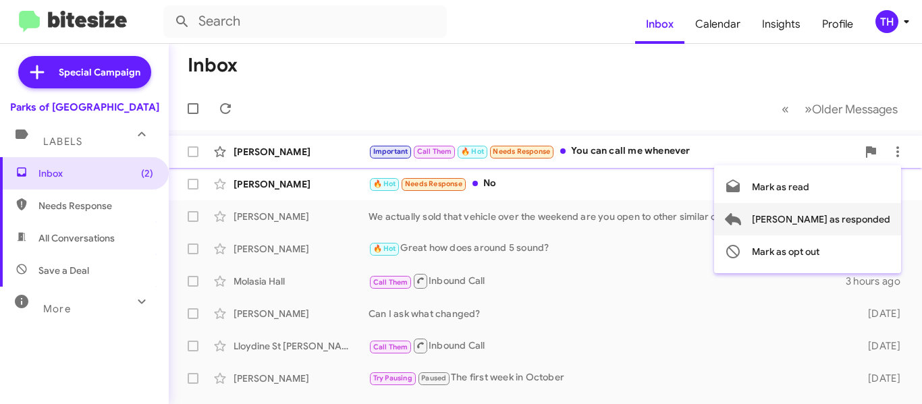
click at [826, 223] on span "[PERSON_NAME] as responded" at bounding box center [821, 219] width 138 height 32
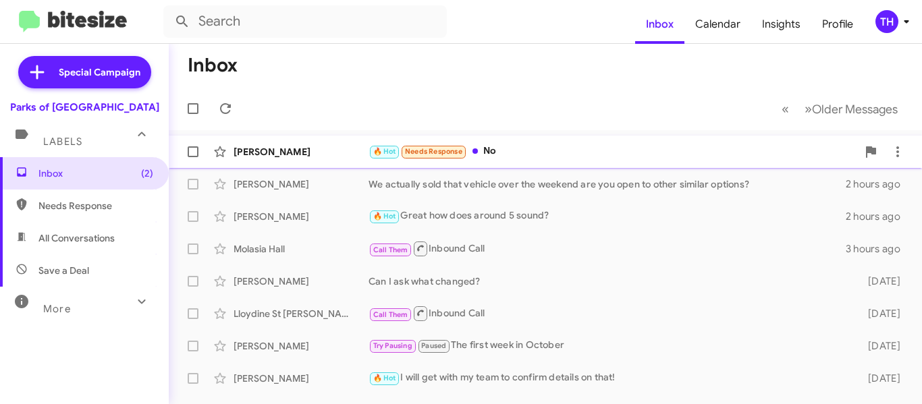
click at [567, 155] on div "🔥 Hot Needs Response No" at bounding box center [613, 152] width 489 height 16
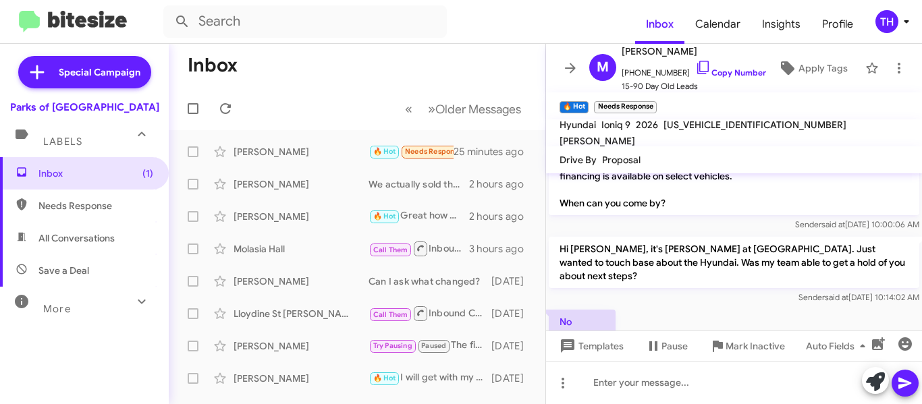
scroll to position [367, 0]
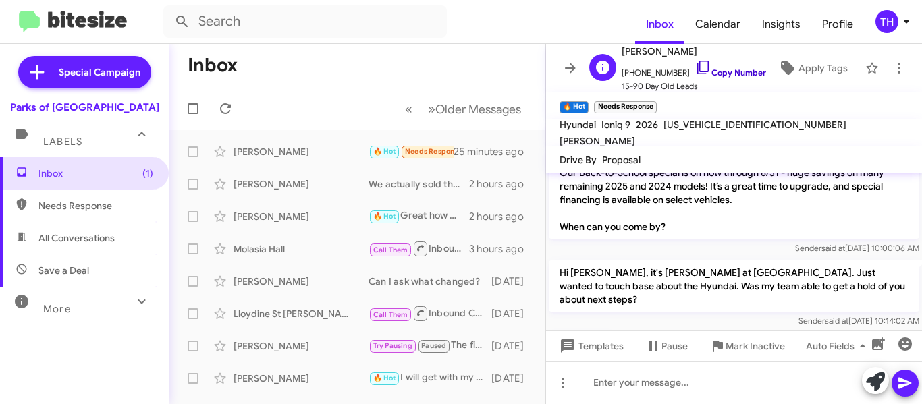
click at [699, 70] on link "Copy Number" at bounding box center [730, 73] width 71 height 10
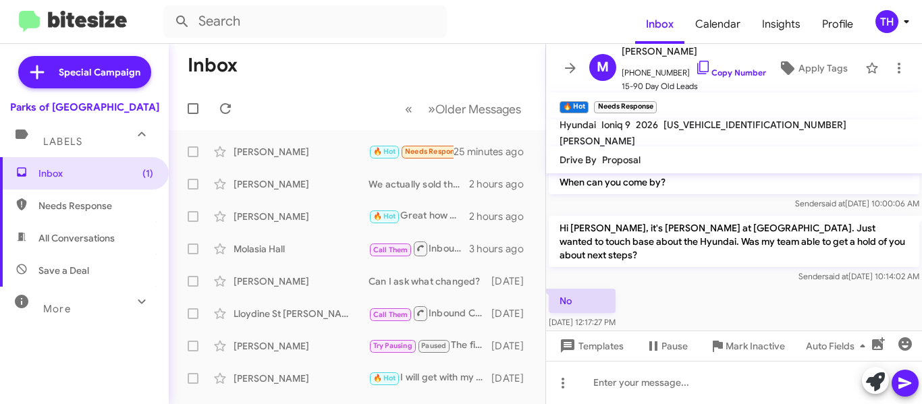
scroll to position [434, 0]
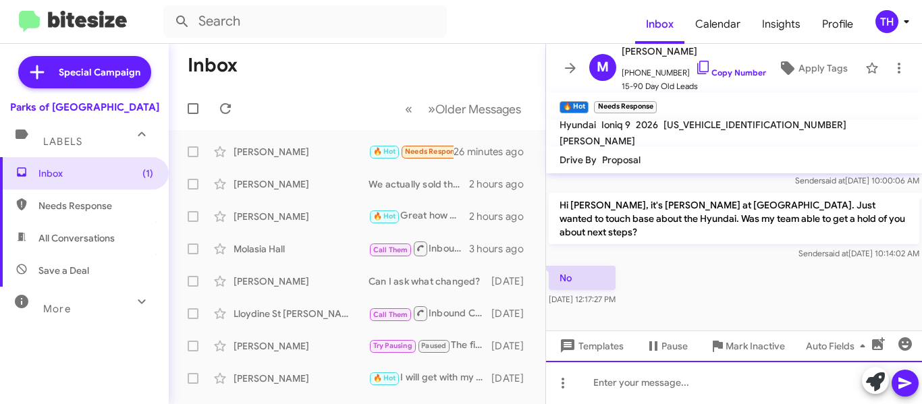
click at [653, 384] on div at bounding box center [734, 382] width 376 height 43
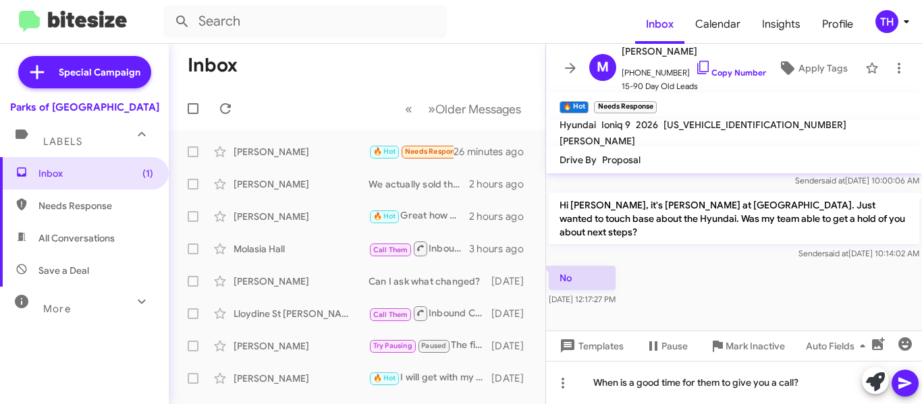
click at [897, 383] on button at bounding box center [905, 383] width 27 height 27
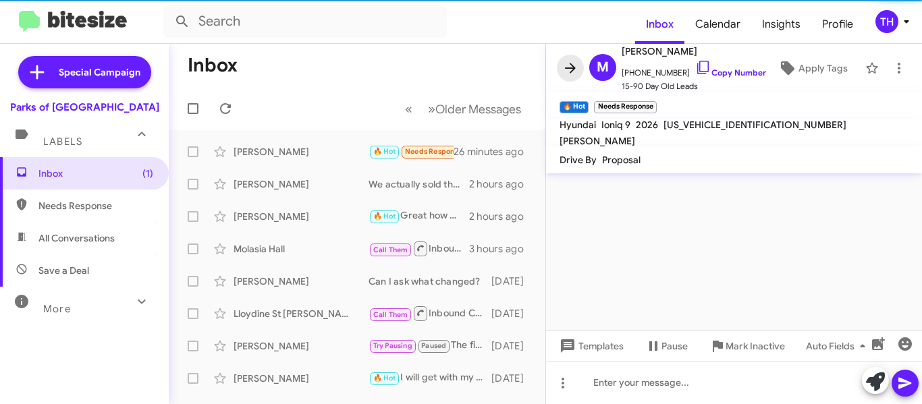
click at [569, 70] on icon at bounding box center [570, 68] width 16 height 16
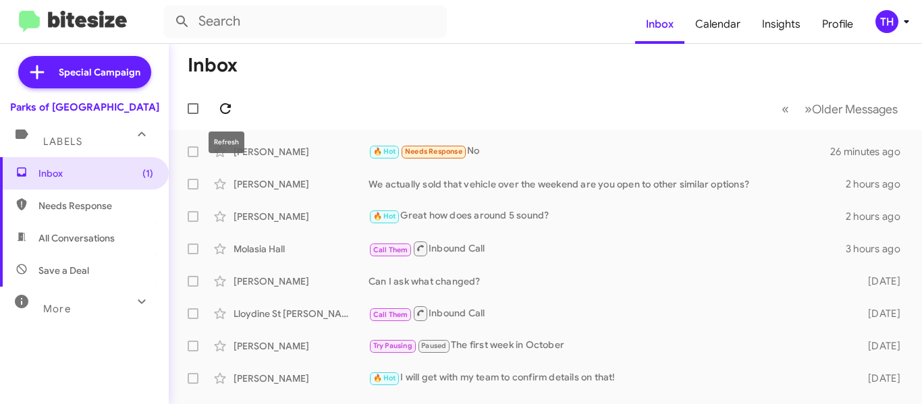
click at [225, 106] on icon at bounding box center [225, 109] width 16 height 16
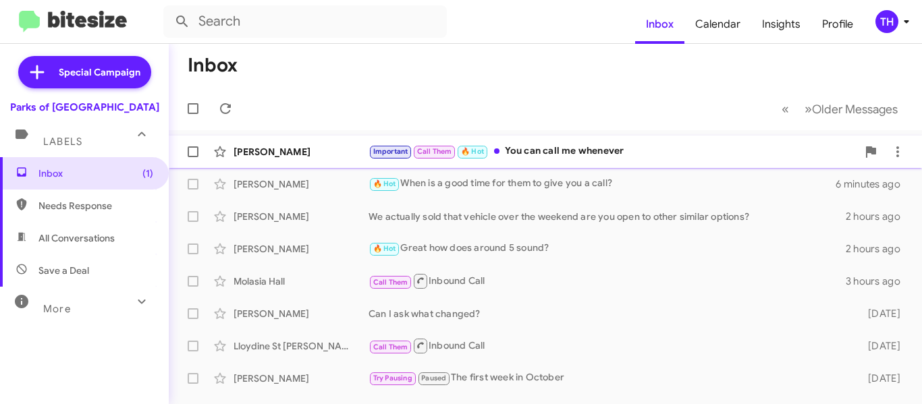
click at [697, 157] on div "Important Call Them 🔥 Hot You can call me whenever" at bounding box center [613, 152] width 489 height 16
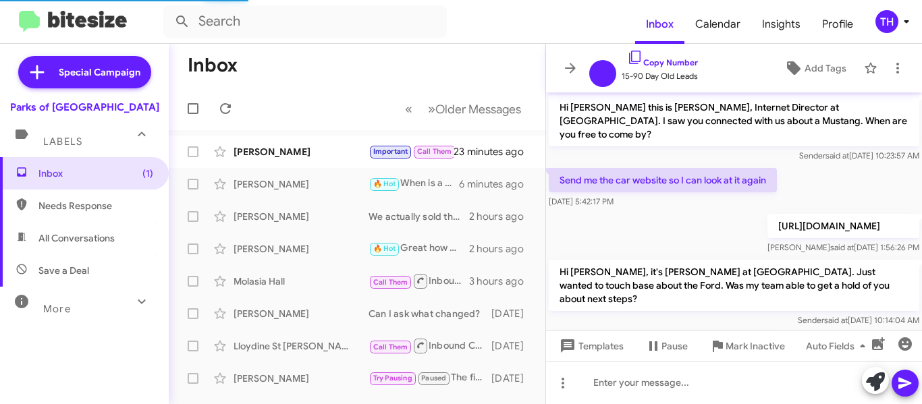
scroll to position [808, 0]
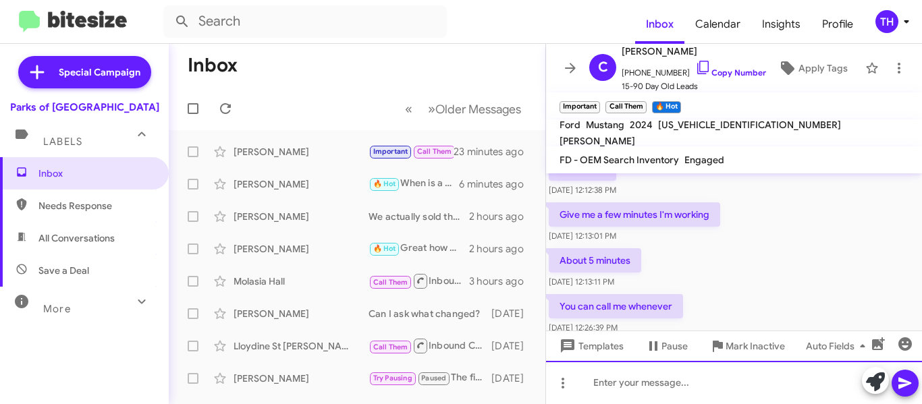
click at [656, 378] on div at bounding box center [734, 382] width 376 height 43
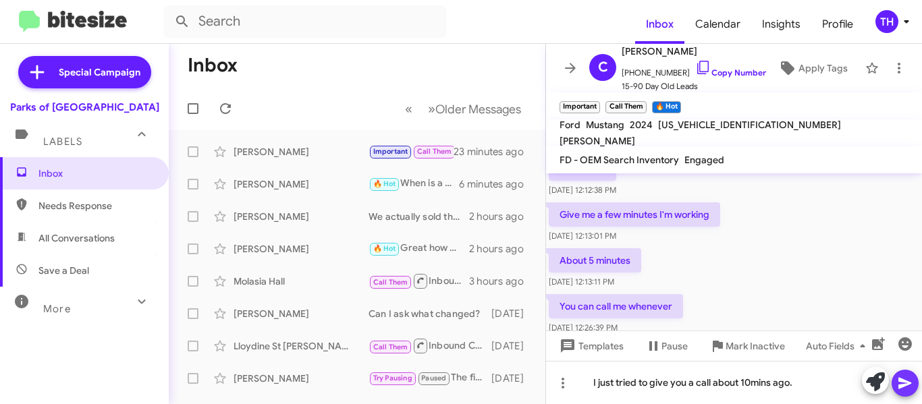
click at [903, 379] on icon at bounding box center [905, 383] width 13 height 11
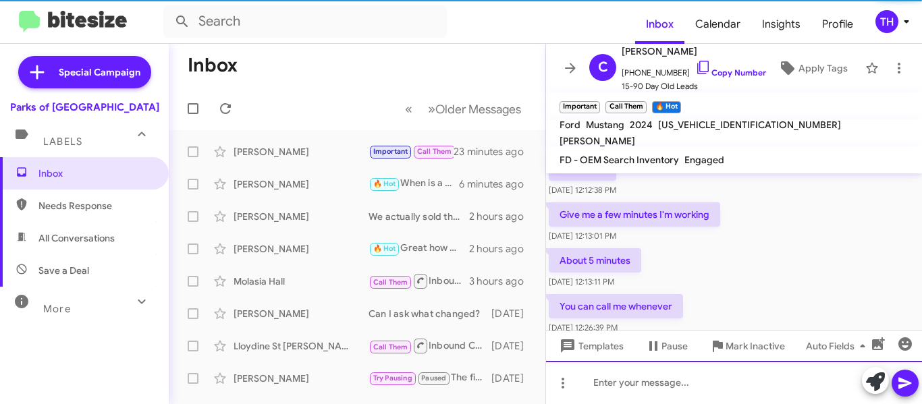
scroll to position [0, 0]
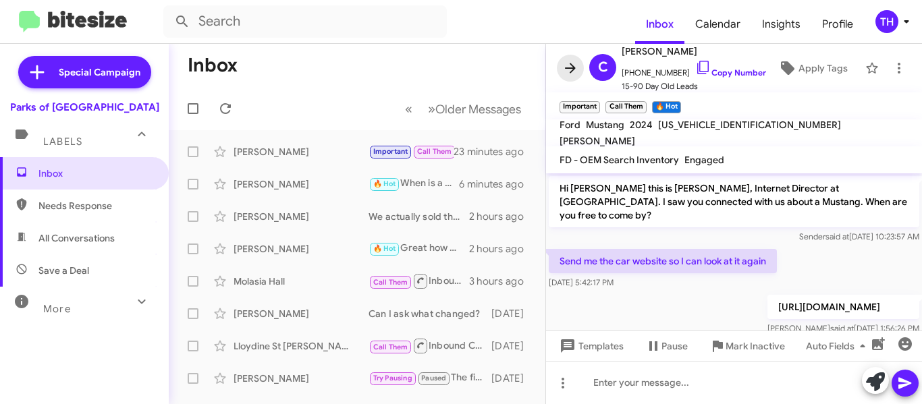
click at [575, 72] on button at bounding box center [570, 68] width 27 height 27
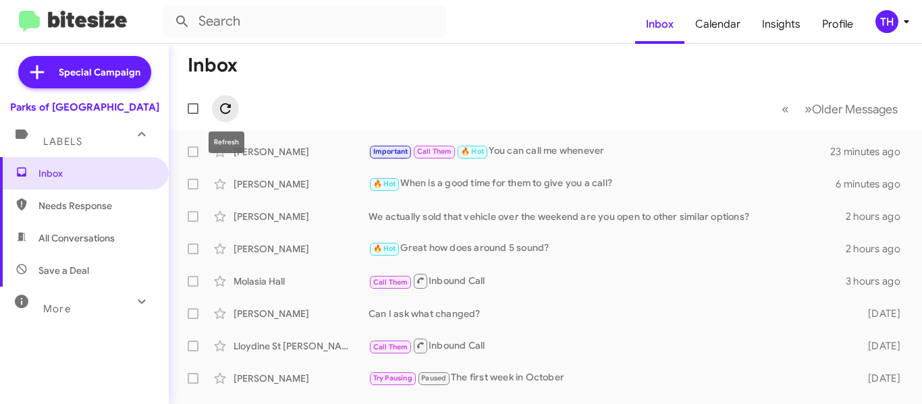
click at [234, 111] on icon at bounding box center [225, 109] width 16 height 16
